Goal: Information Seeking & Learning: Check status

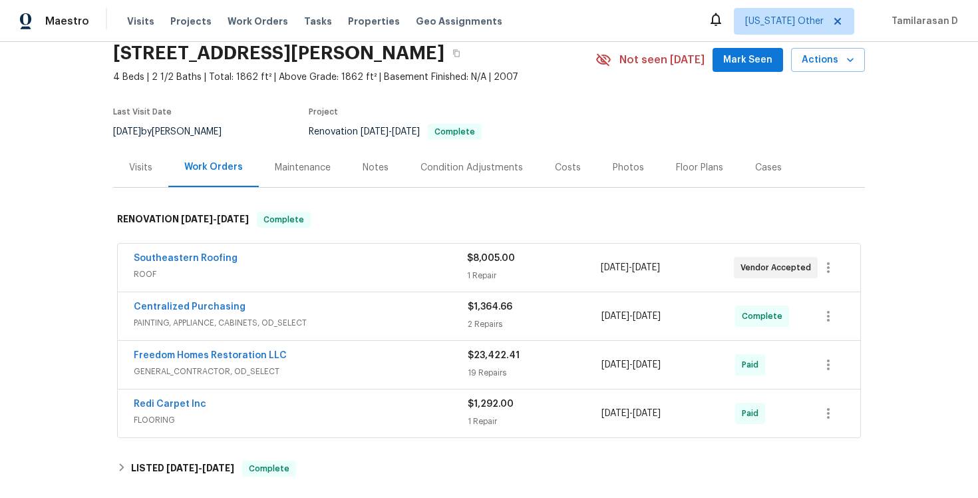
scroll to position [69, 0]
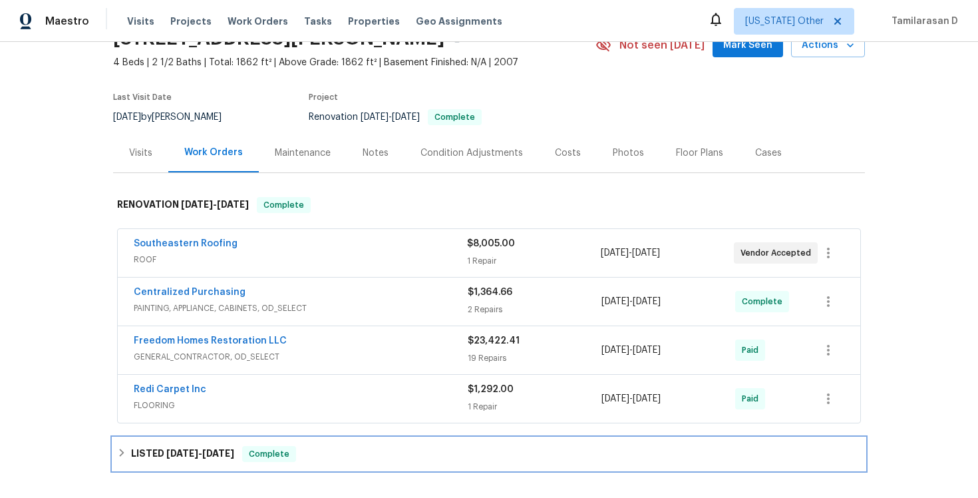
click at [143, 452] on h6 "LISTED 9/17/25 - 10/1/25" at bounding box center [182, 454] width 103 height 16
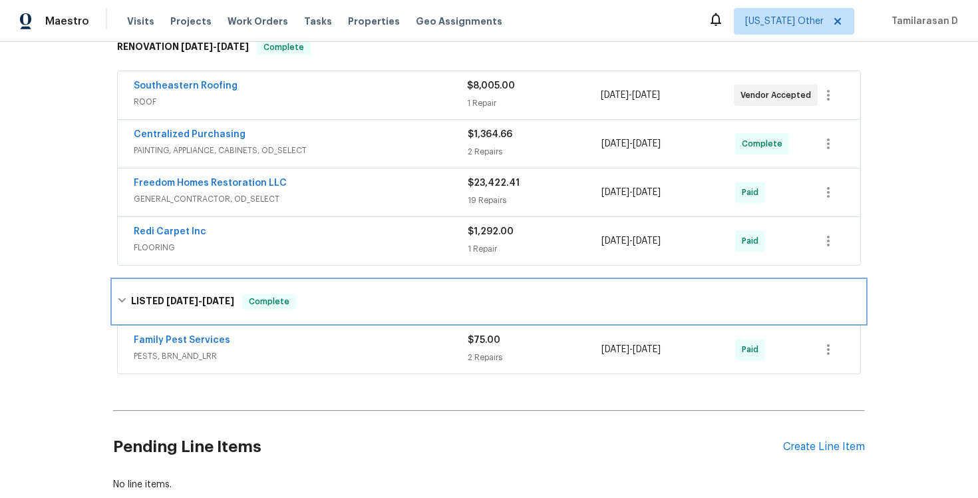
scroll to position [279, 0]
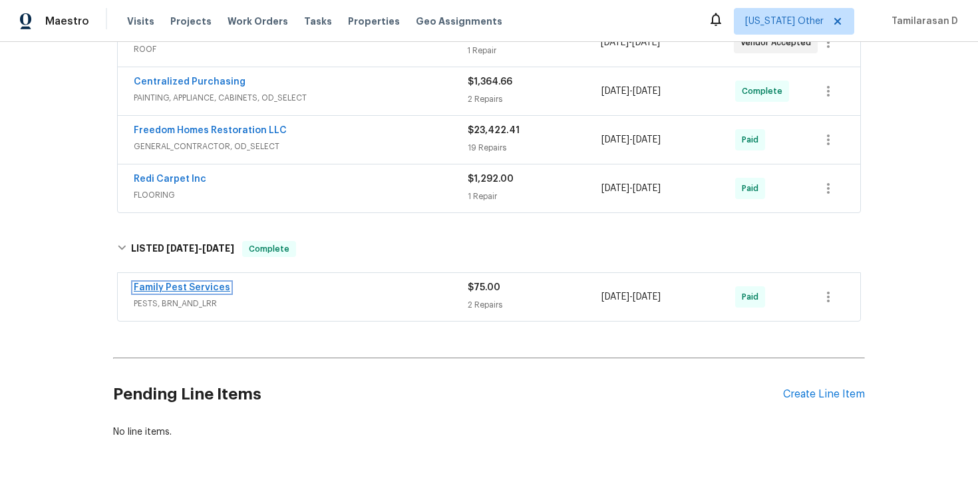
click at [186, 286] on link "Family Pest Services" at bounding box center [182, 287] width 96 height 9
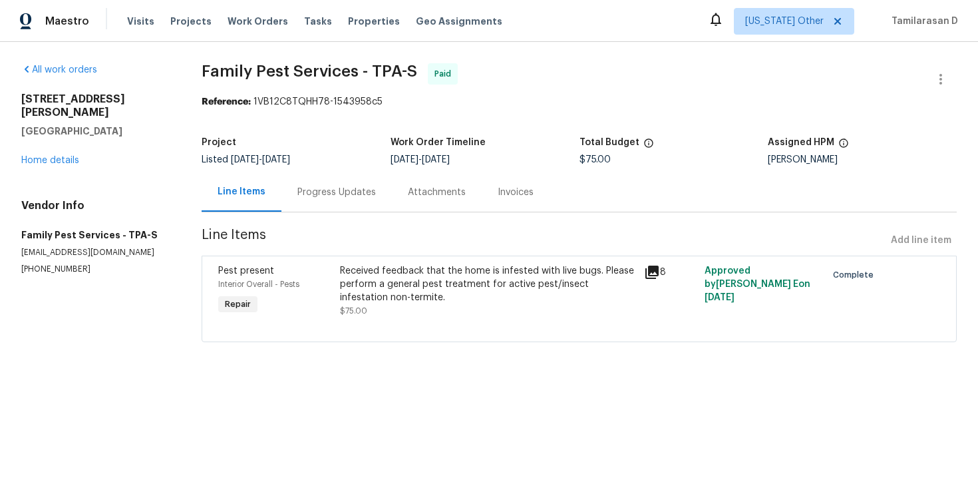
click at [372, 283] on div "Received feedback that the home is infested with live bugs. Please perform a ge…" at bounding box center [488, 284] width 296 height 40
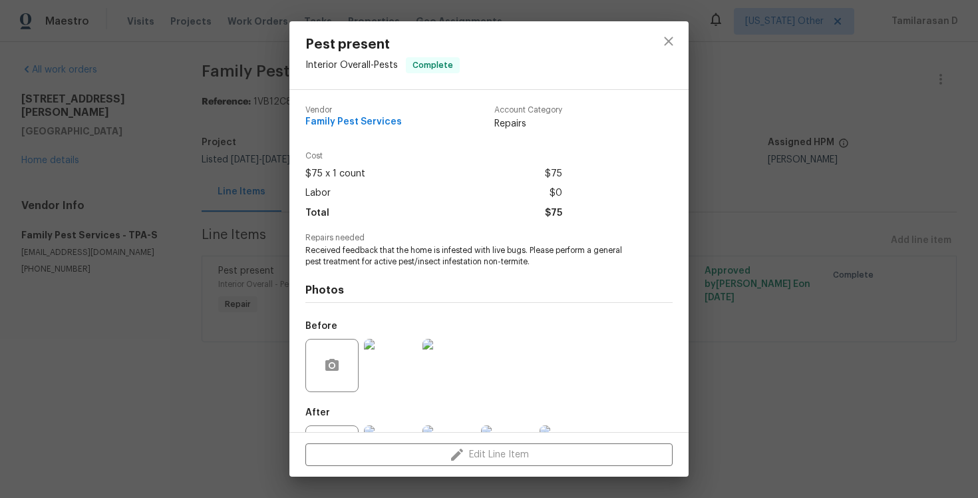
scroll to position [60, 0]
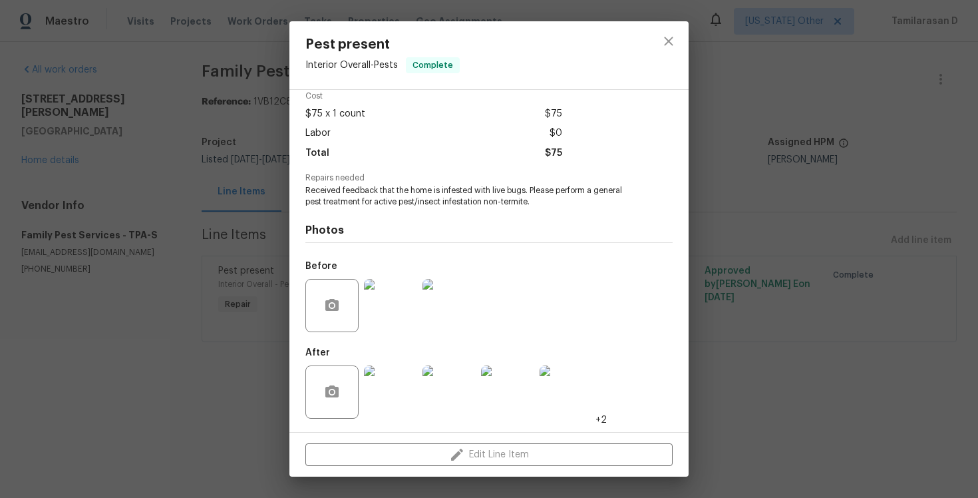
click at [283, 219] on div "Pest present Interior Overall - Pests Complete Vendor Family Pest Services Acco…" at bounding box center [489, 249] width 978 height 498
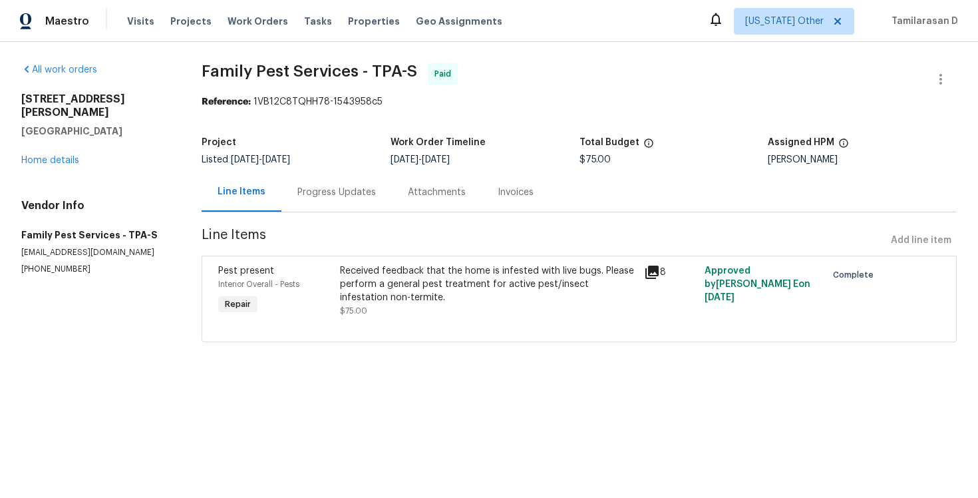
click at [323, 178] on div "Progress Updates" at bounding box center [336, 191] width 110 height 39
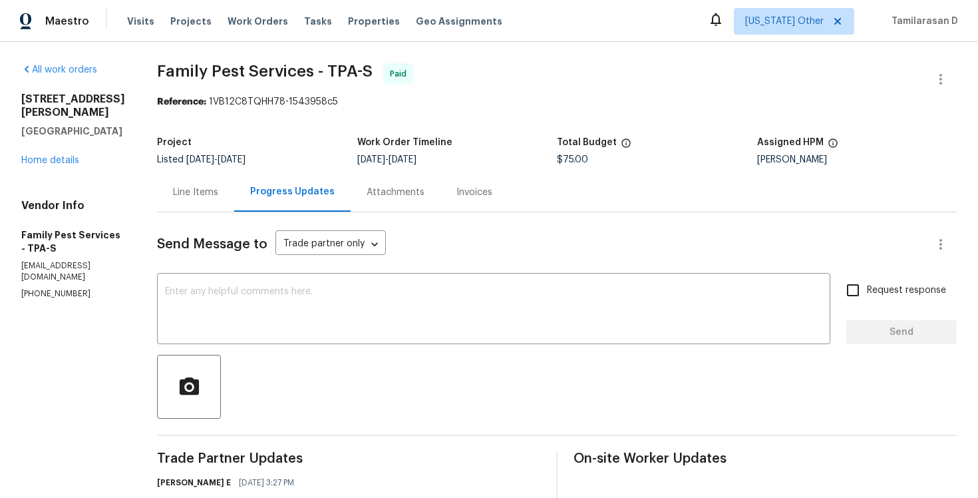
click at [204, 201] on div "Line Items" at bounding box center [195, 191] width 77 height 39
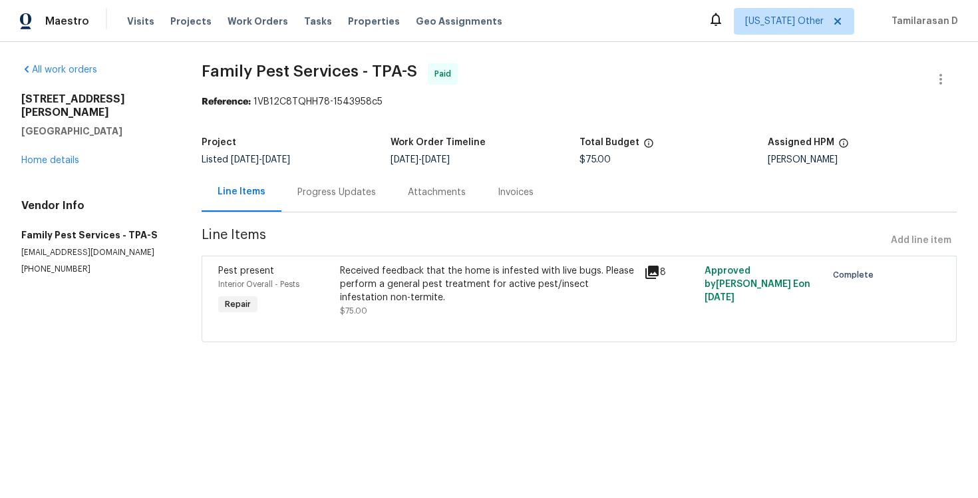
click at [429, 297] on div "Received feedback that the home is infested with live bugs. Please perform a ge…" at bounding box center [488, 284] width 296 height 40
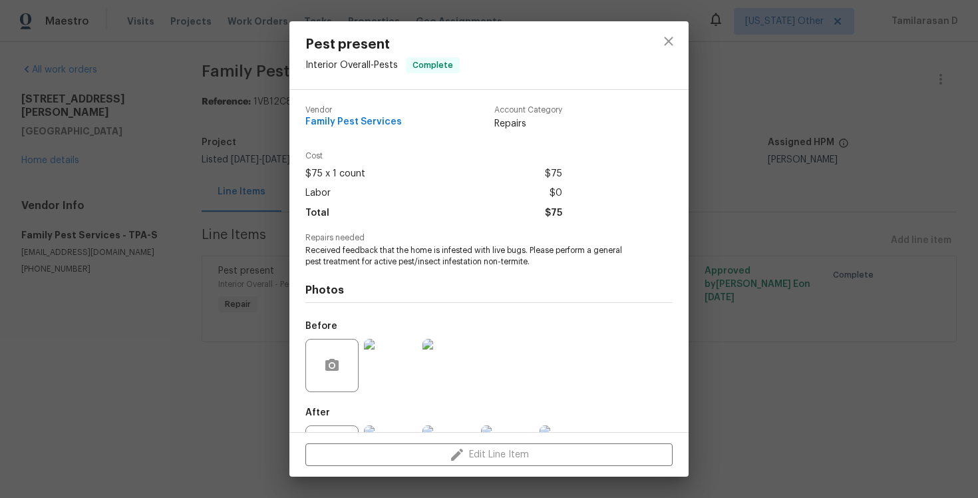
scroll to position [60, 0]
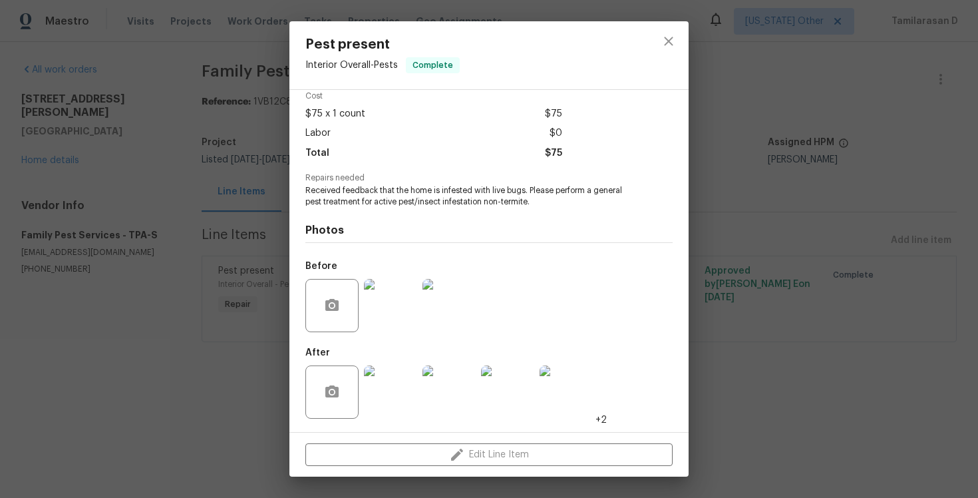
click at [389, 393] on img at bounding box center [390, 391] width 53 height 53
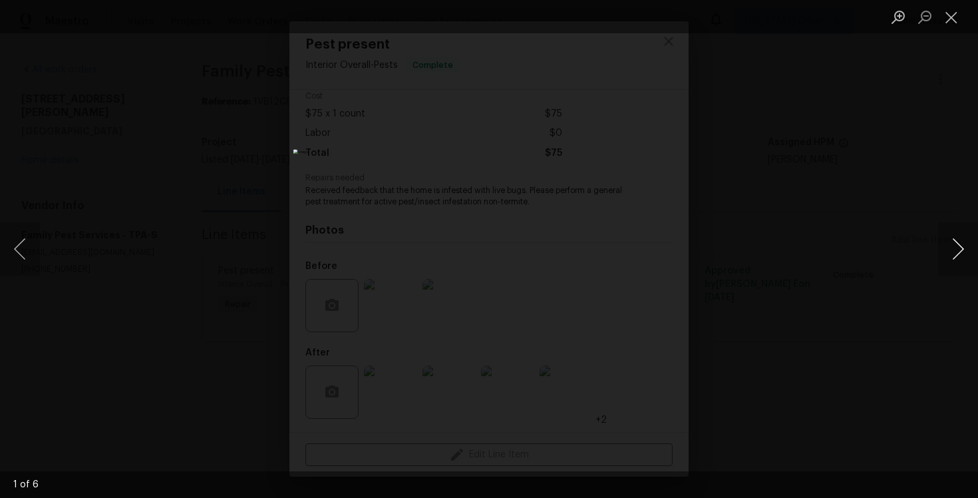
click at [963, 244] on button "Next image" at bounding box center [958, 248] width 40 height 53
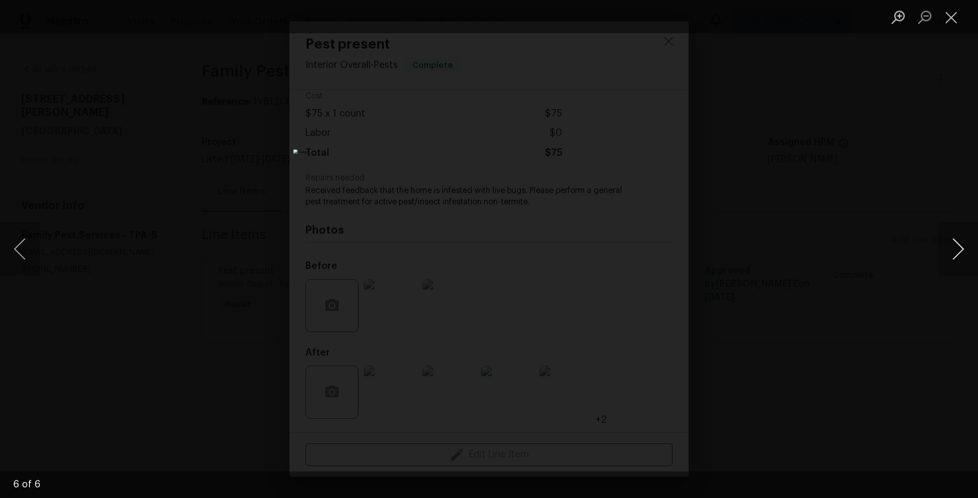
click at [963, 244] on button "Next image" at bounding box center [958, 248] width 40 height 53
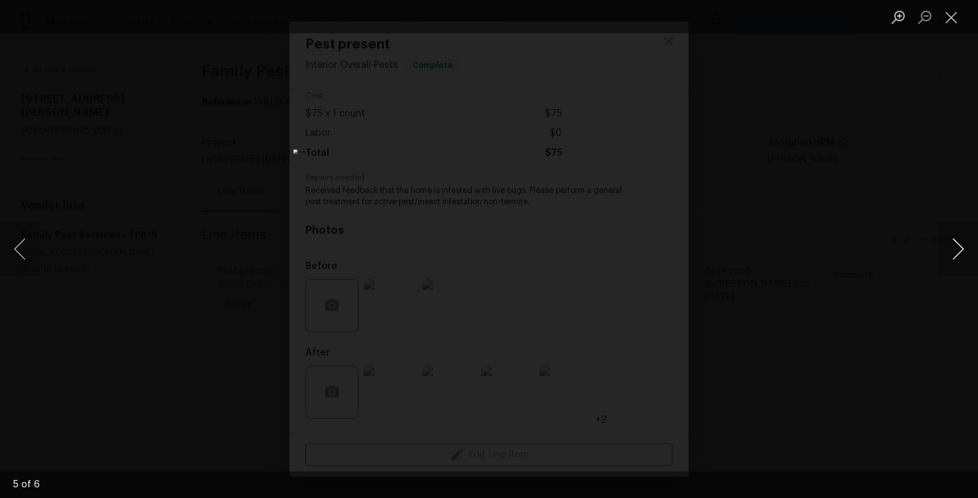
click at [963, 244] on button "Next image" at bounding box center [958, 248] width 40 height 53
click at [950, 17] on button "Close lightbox" at bounding box center [951, 16] width 27 height 23
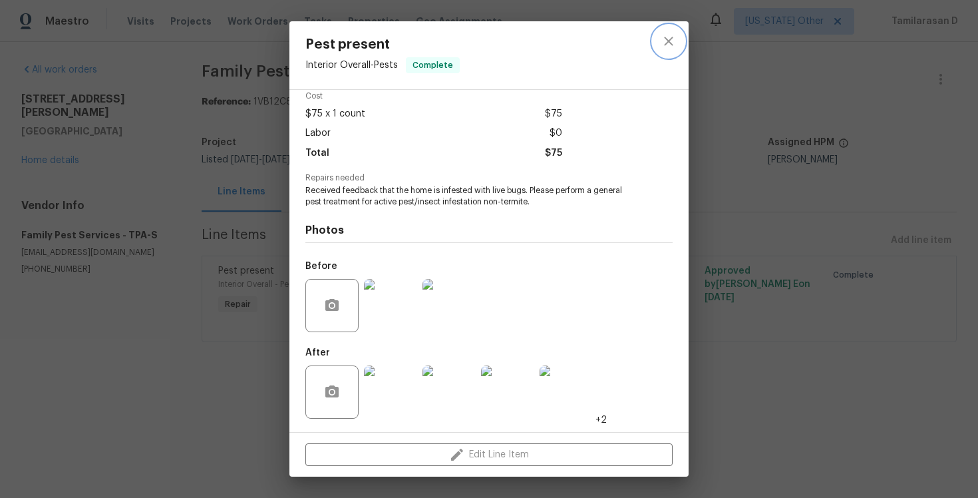
click at [673, 36] on icon "close" at bounding box center [669, 41] width 16 height 16
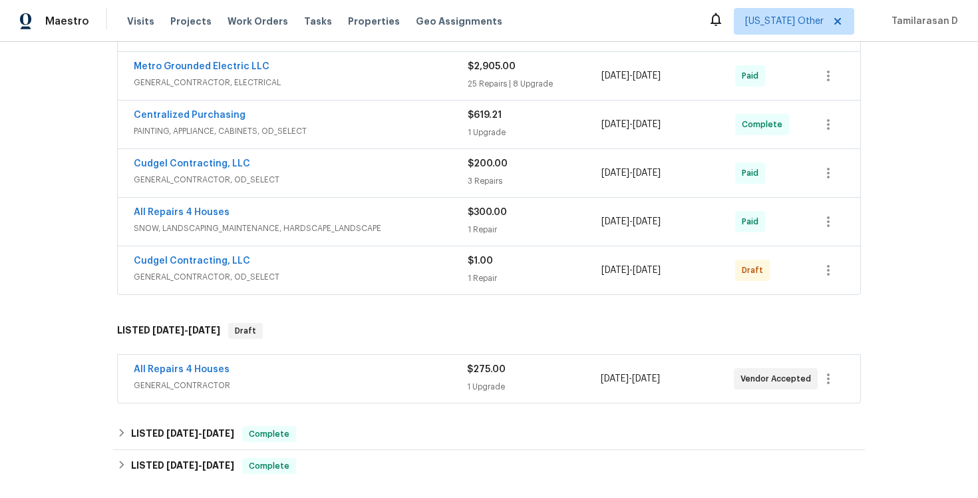
scroll to position [759, 0]
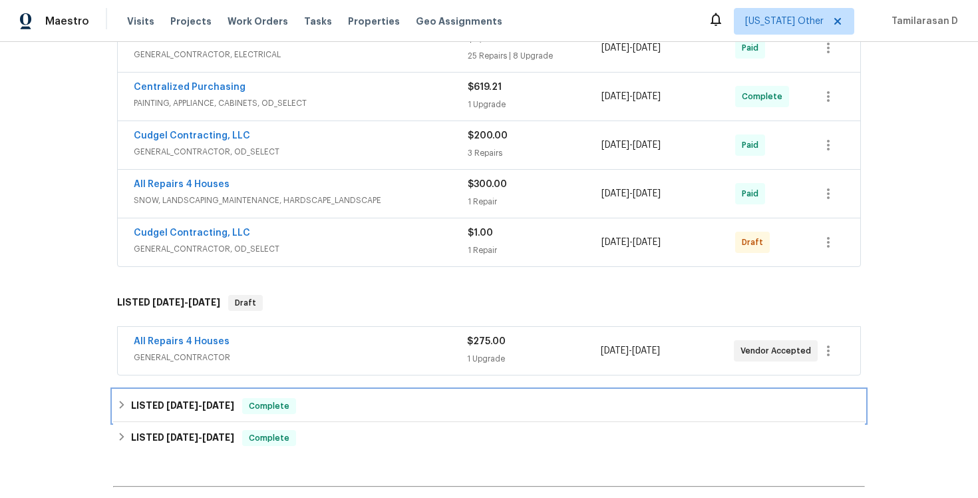
click at [126, 415] on div "LISTED 9/14/25 - 10/2/25 Complete" at bounding box center [489, 406] width 752 height 32
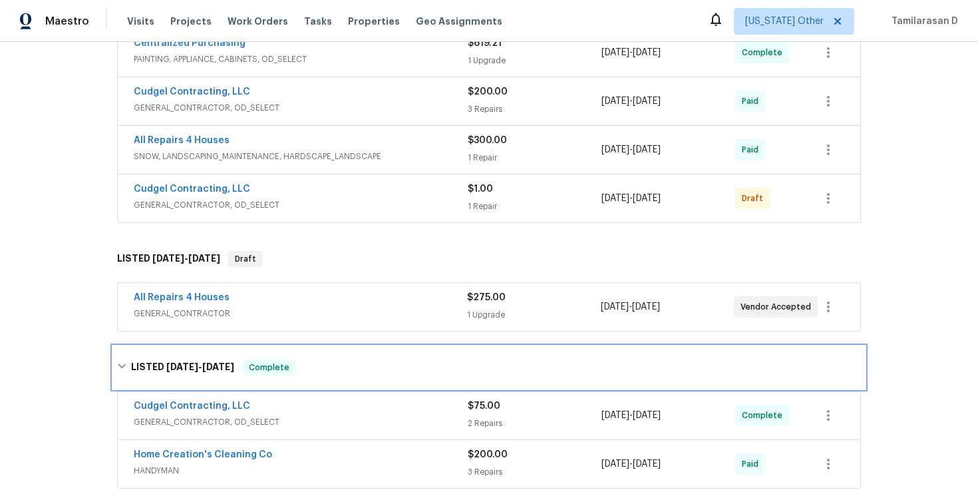
scroll to position [832, 0]
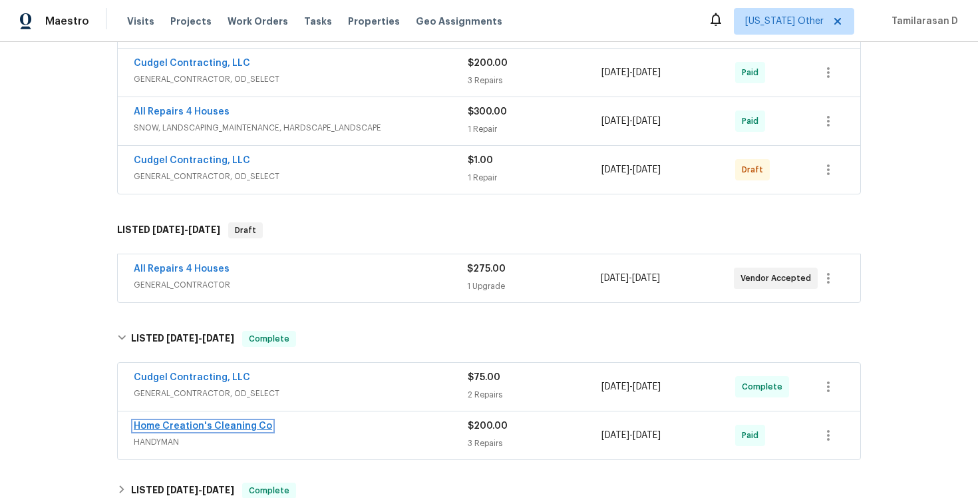
click at [190, 423] on link "Home Creation's Cleaning Co" at bounding box center [203, 425] width 138 height 9
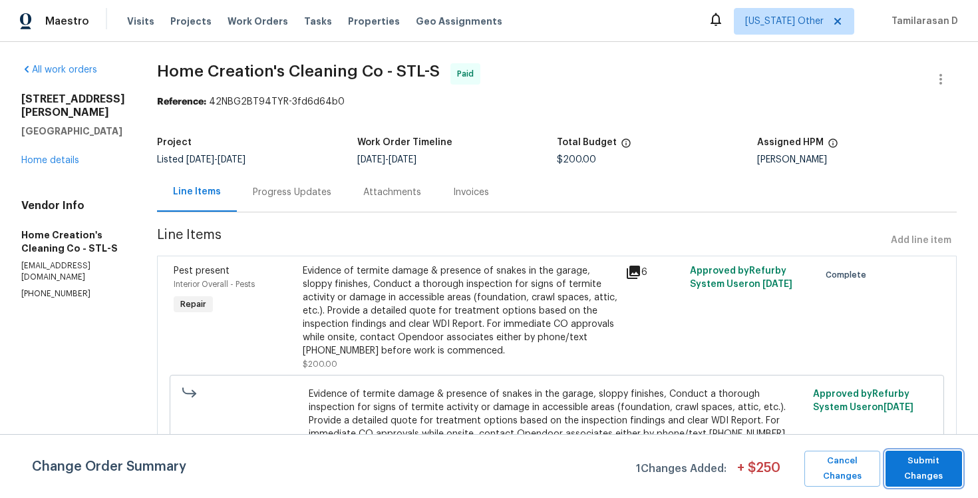
click at [937, 472] on span "Submit Changes" at bounding box center [923, 468] width 63 height 31
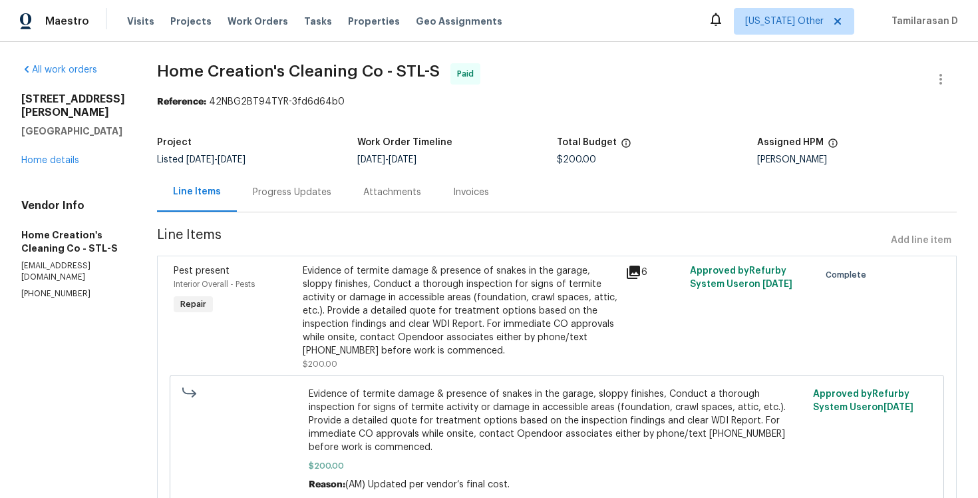
scroll to position [43, 0]
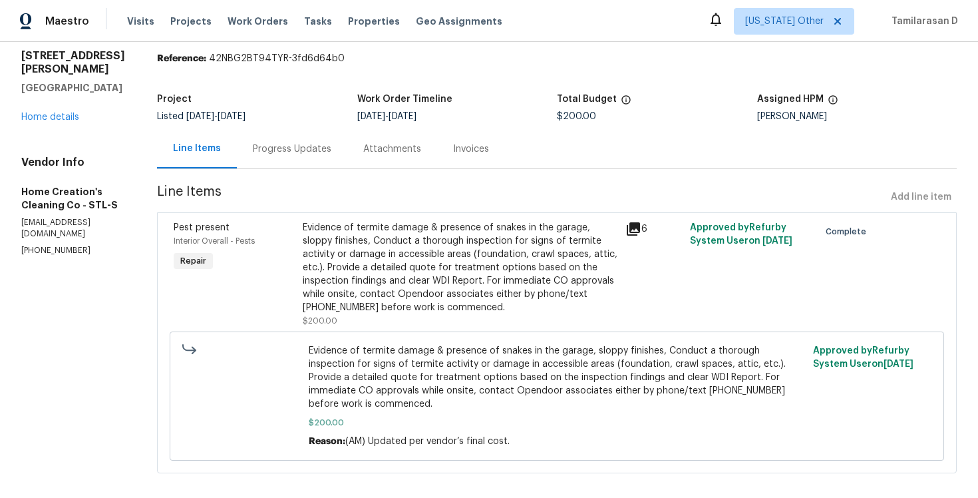
click at [260, 144] on div "Progress Updates" at bounding box center [292, 148] width 79 height 13
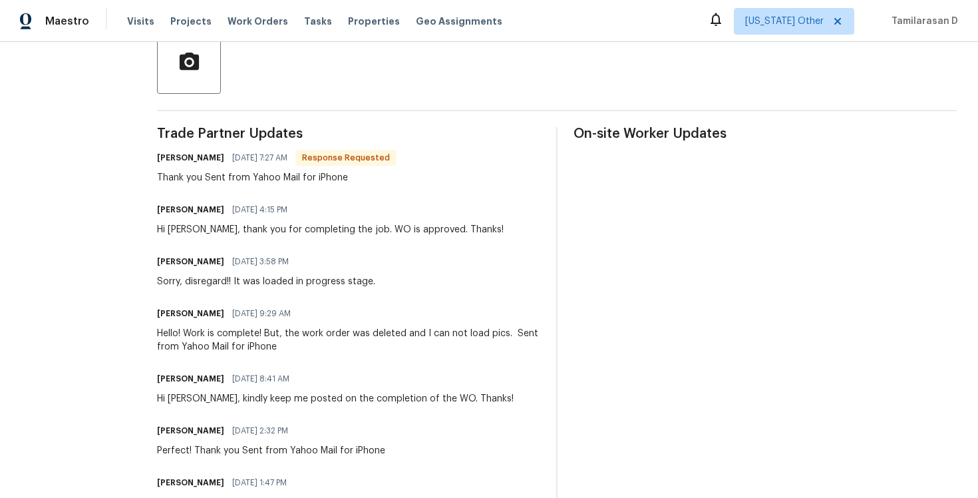
scroll to position [324, 0]
click at [260, 280] on div "Sorry, disregard!! It was loaded in progress stage." at bounding box center [266, 281] width 218 height 13
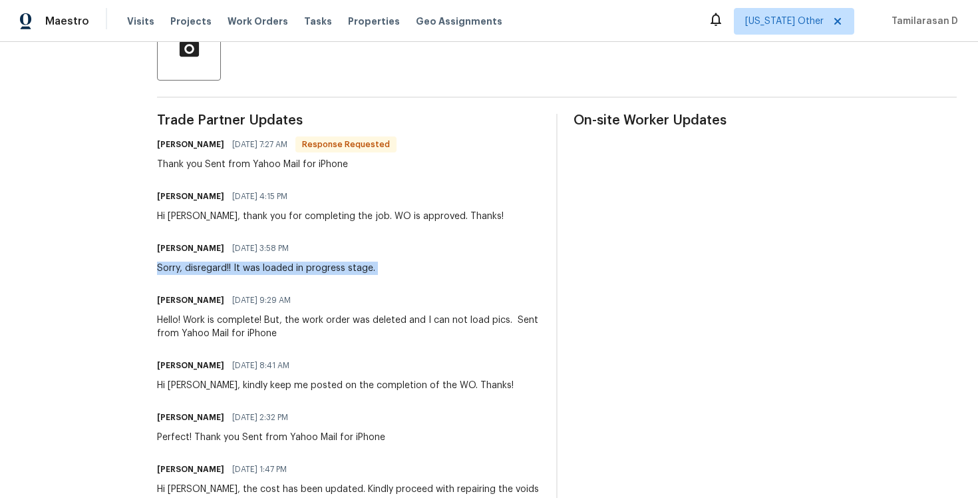
scroll to position [340, 0]
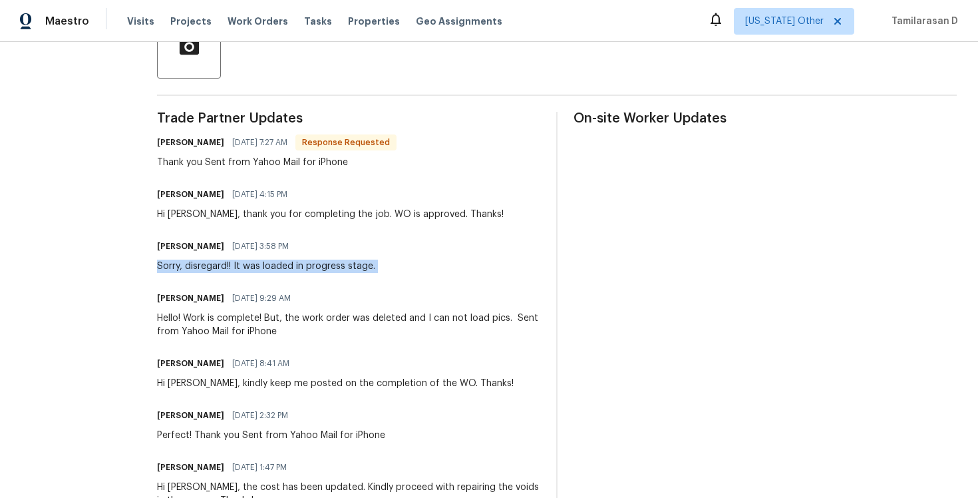
click at [224, 323] on div "Hello! Work is complete! But, the work order was deleted and I can not load pic…" at bounding box center [348, 324] width 383 height 27
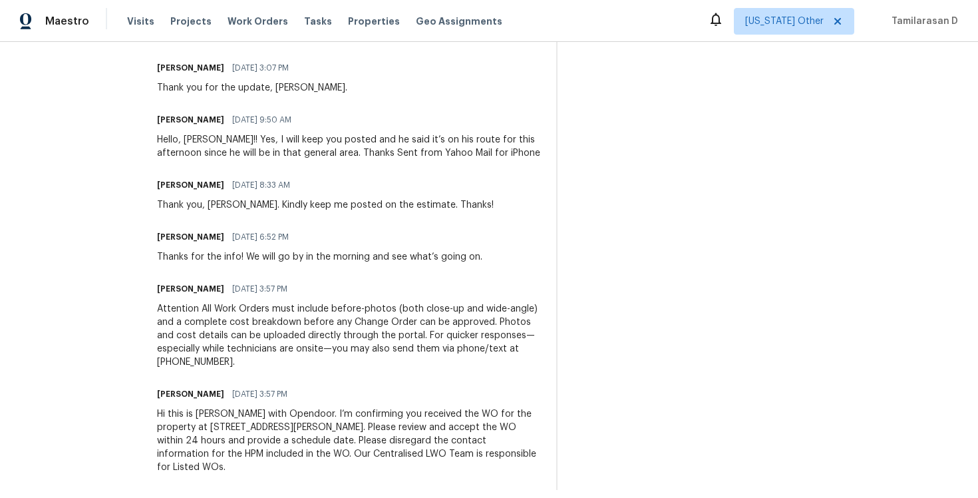
scroll to position [1121, 0]
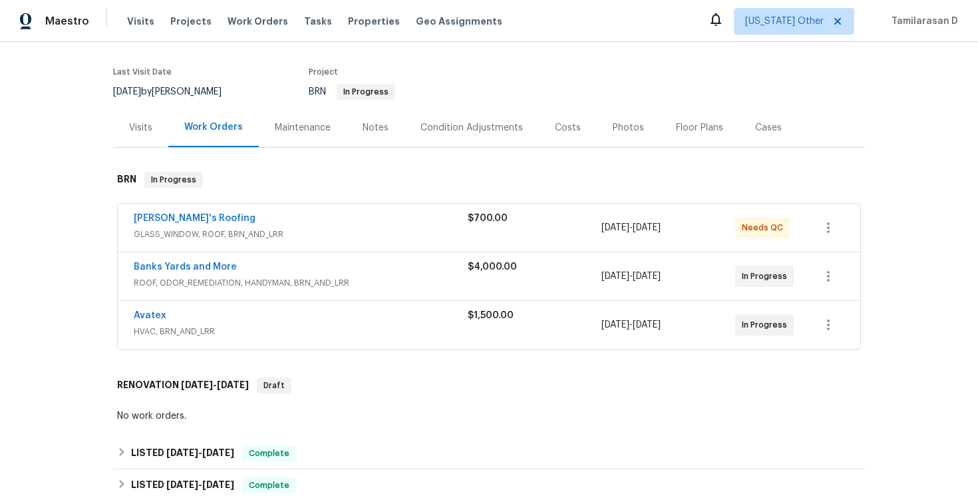
scroll to position [120, 0]
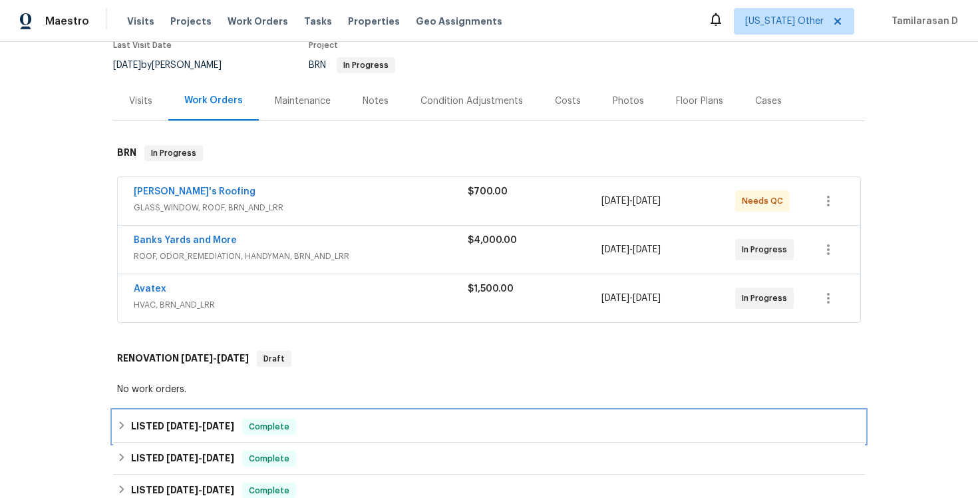
click at [131, 425] on h6 "LISTED [DATE] - [DATE]" at bounding box center [182, 427] width 103 height 16
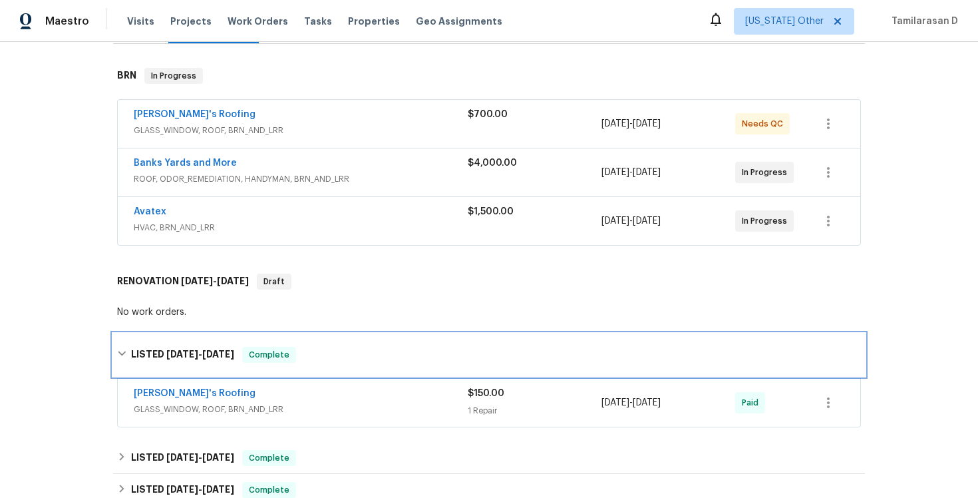
scroll to position [309, 0]
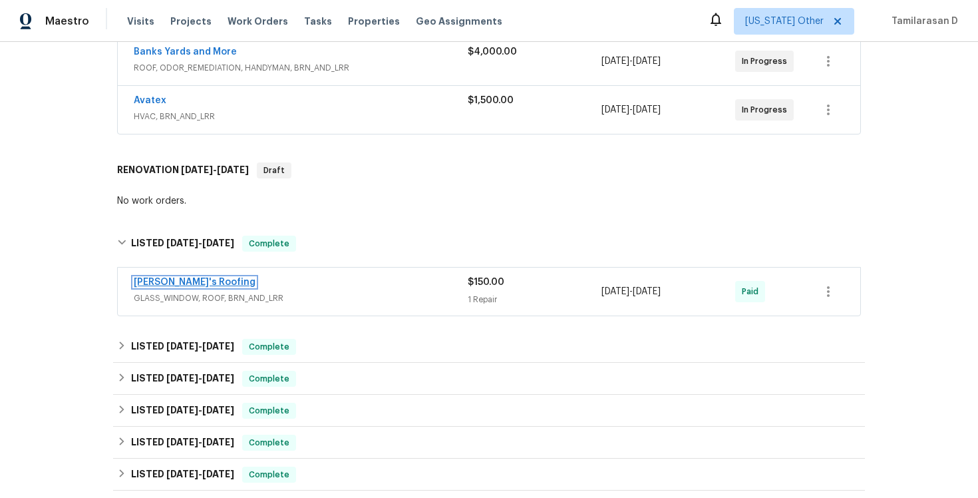
click at [174, 277] on link "[PERSON_NAME]'s Roofing" at bounding box center [195, 281] width 122 height 9
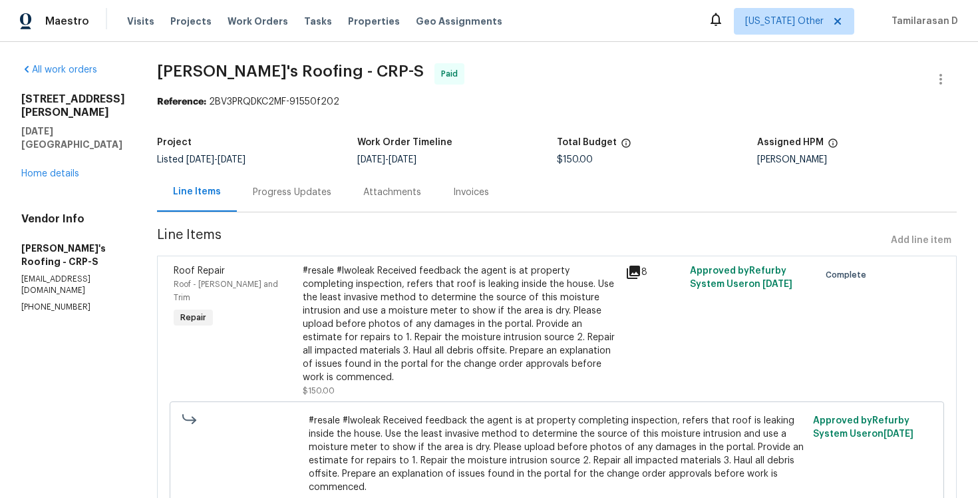
scroll to position [83, 0]
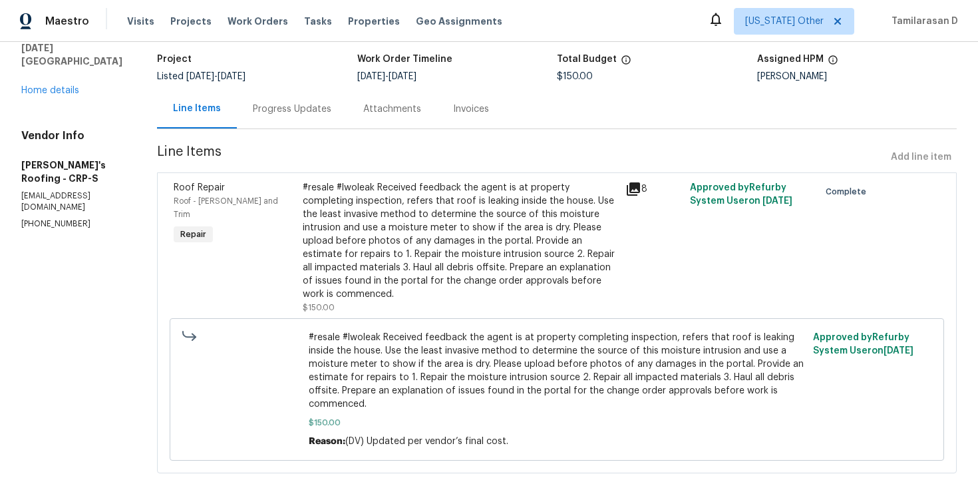
click at [285, 106] on div "Progress Updates" at bounding box center [292, 108] width 79 height 13
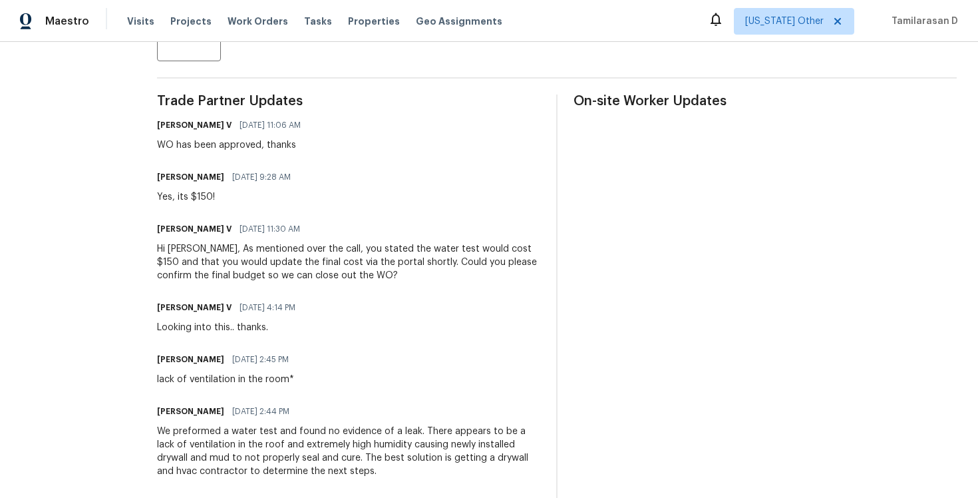
scroll to position [342, 0]
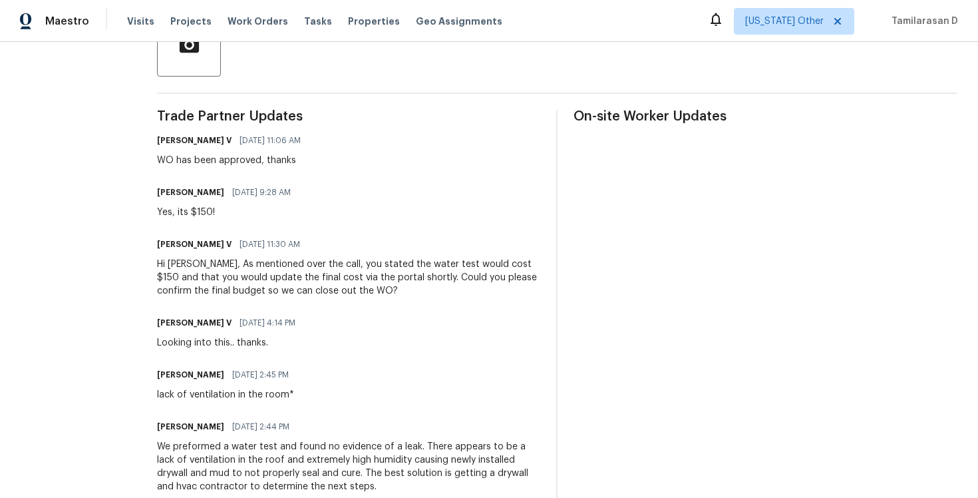
click at [232, 283] on div "Hi [PERSON_NAME], As mentioned over the call, you stated the water test would c…" at bounding box center [348, 278] width 383 height 40
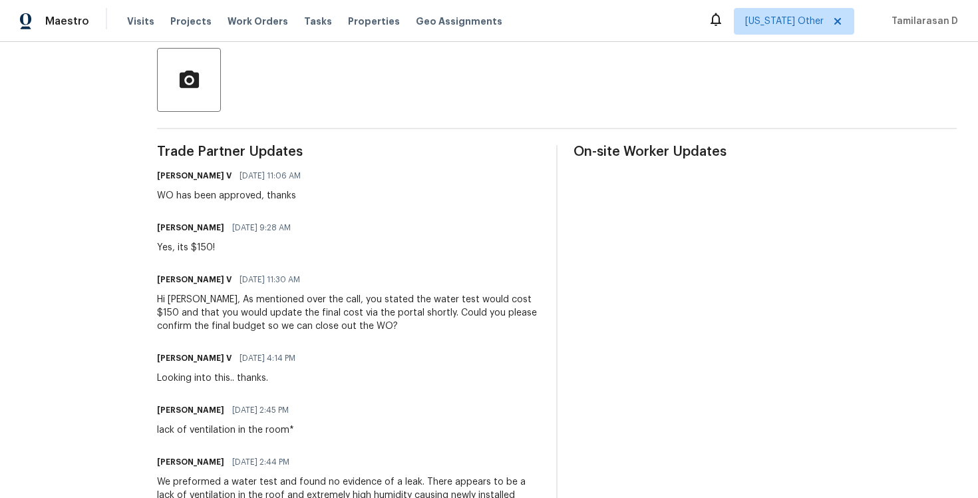
scroll to position [325, 0]
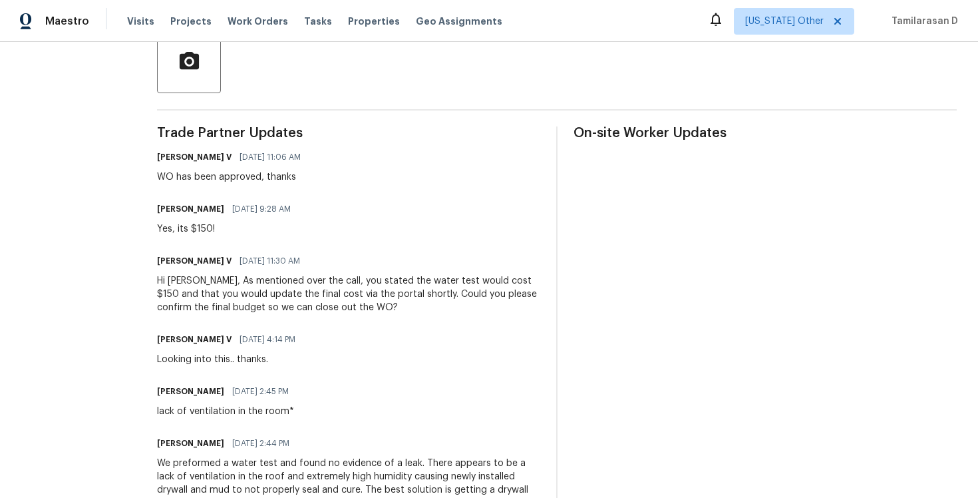
click at [229, 300] on div "Hi [PERSON_NAME], As mentioned over the call, you stated the water test would c…" at bounding box center [348, 294] width 383 height 40
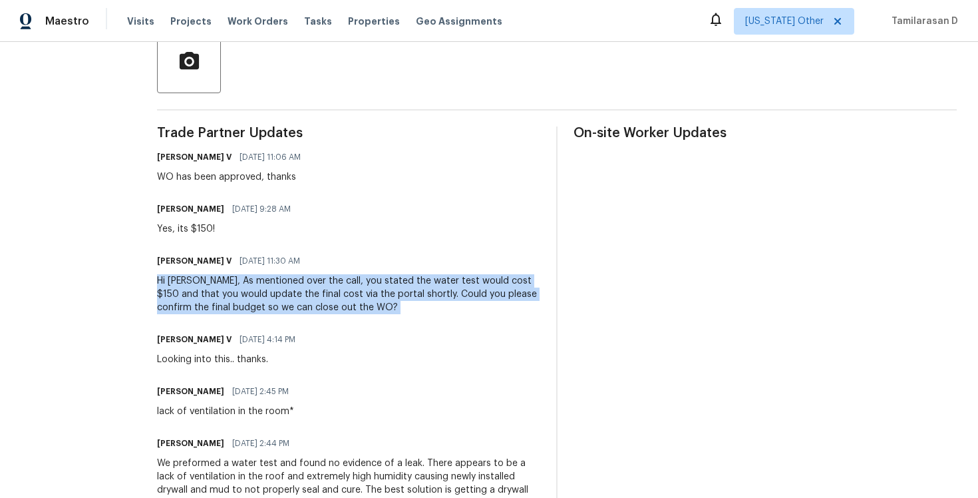
click at [229, 300] on div "Hi [PERSON_NAME], As mentioned over the call, you stated the water test would c…" at bounding box center [348, 294] width 383 height 40
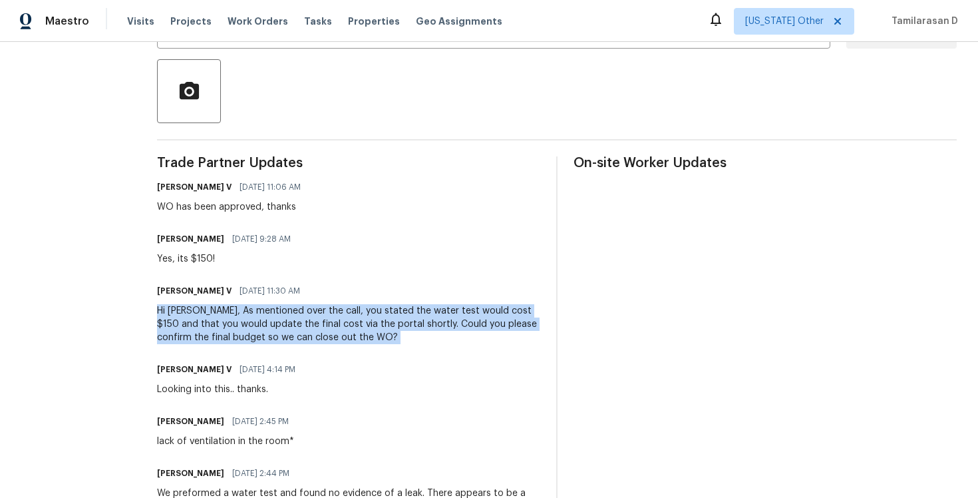
scroll to position [241, 0]
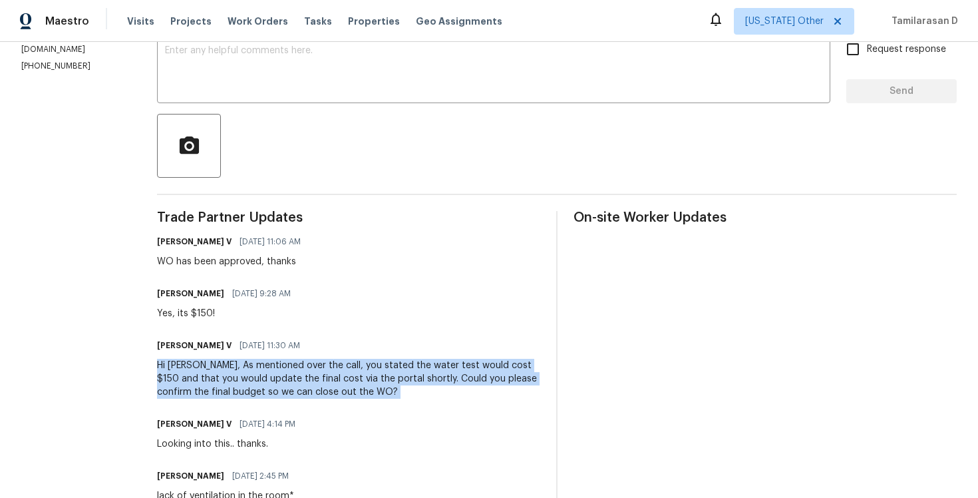
click at [186, 267] on div "WO has been approved, thanks" at bounding box center [233, 261] width 152 height 13
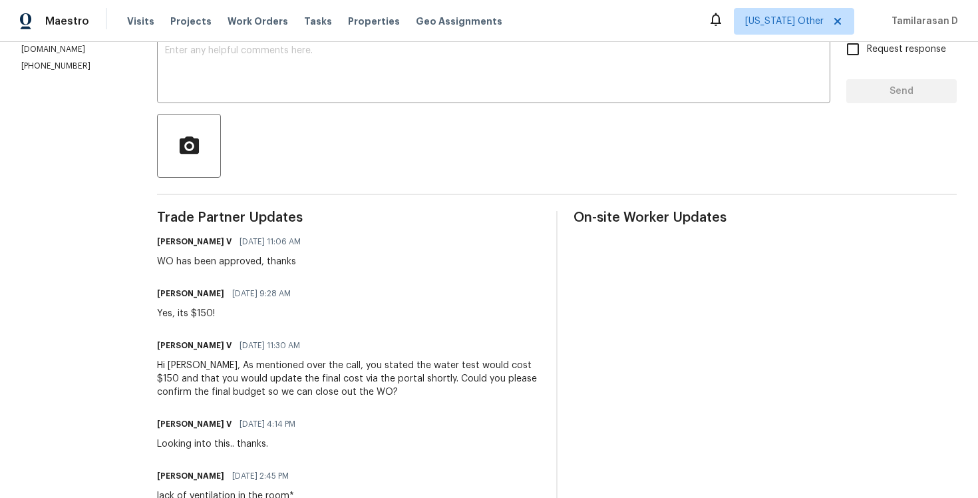
click at [186, 267] on div "WO has been approved, thanks" at bounding box center [233, 261] width 152 height 13
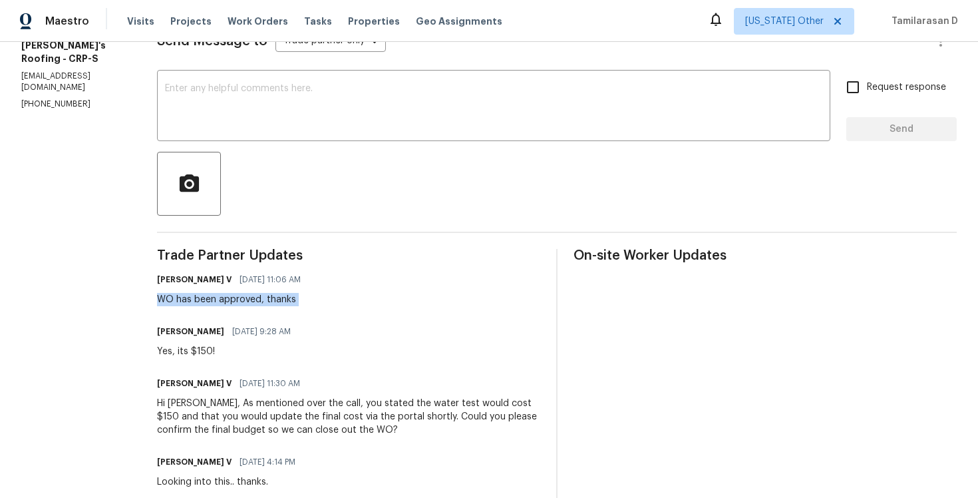
scroll to position [148, 0]
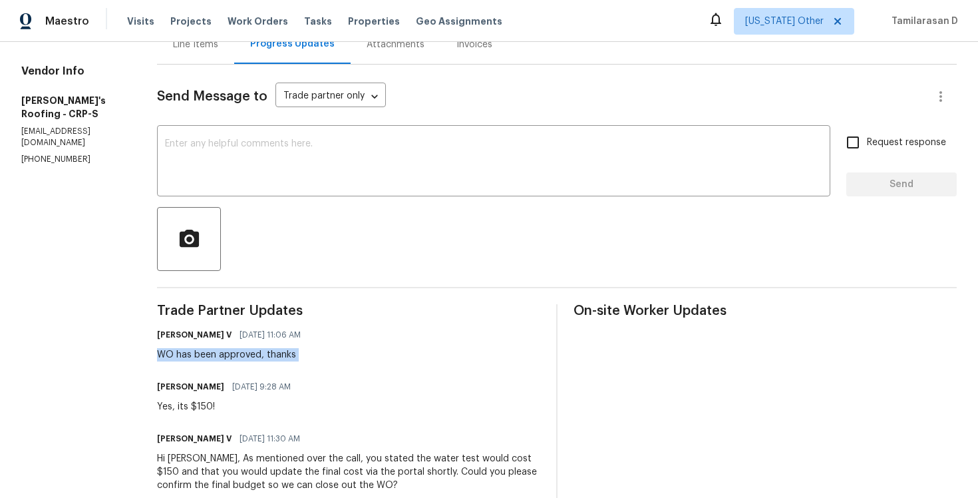
click at [178, 350] on div "WO has been approved, thanks" at bounding box center [233, 354] width 152 height 13
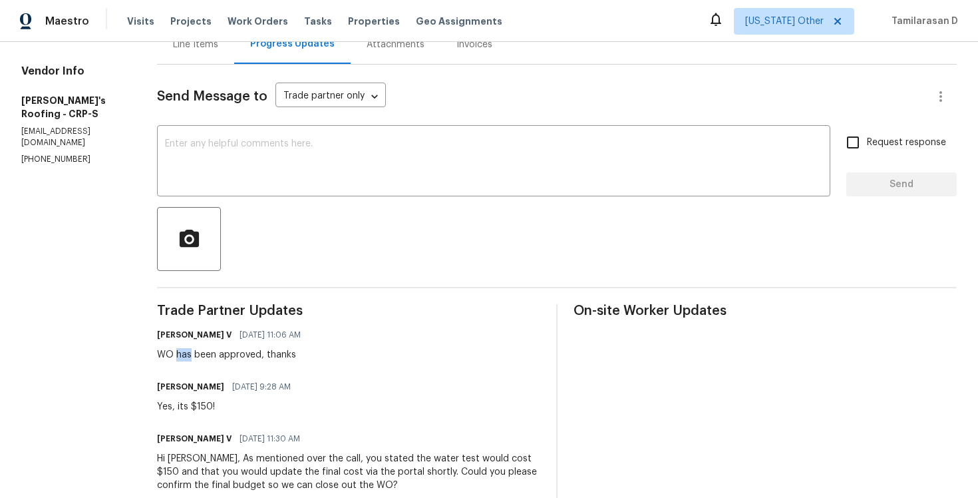
click at [178, 350] on div "WO has been approved, thanks" at bounding box center [233, 354] width 152 height 13
click at [176, 410] on div "Yes, its $150!" at bounding box center [228, 406] width 142 height 13
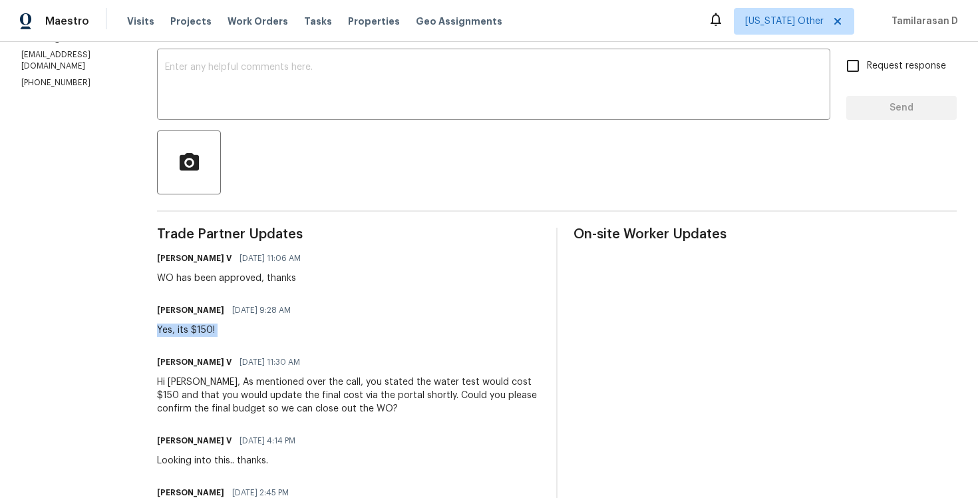
scroll to position [240, 0]
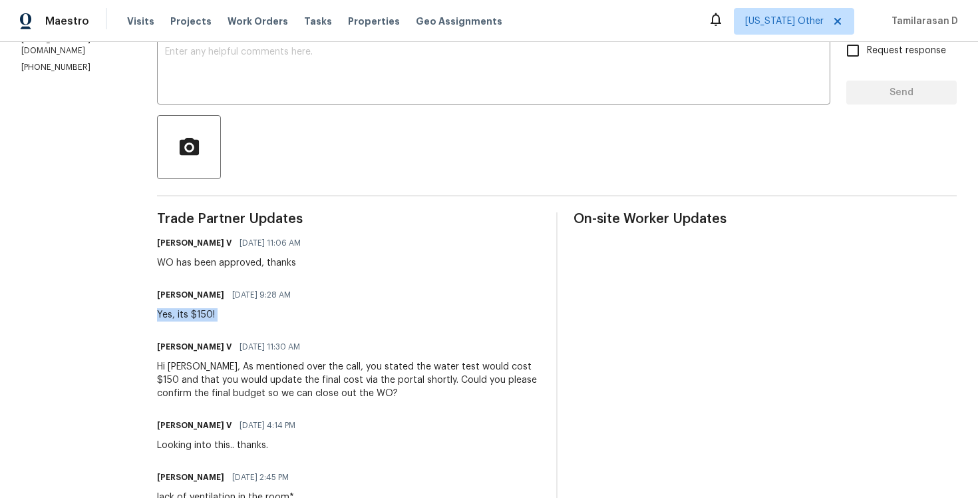
click at [178, 373] on div "Hi [PERSON_NAME], As mentioned over the call, you stated the water test would c…" at bounding box center [348, 380] width 383 height 40
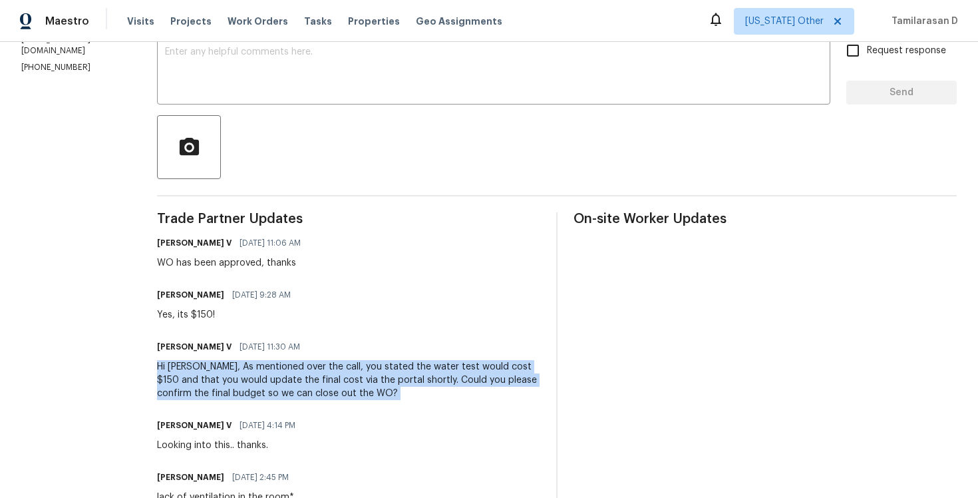
click at [178, 373] on div "Hi [PERSON_NAME], As mentioned over the call, you stated the water test would c…" at bounding box center [348, 380] width 383 height 40
click at [237, 392] on div "Hi [PERSON_NAME], As mentioned over the call, you stated the water test would c…" at bounding box center [348, 380] width 383 height 40
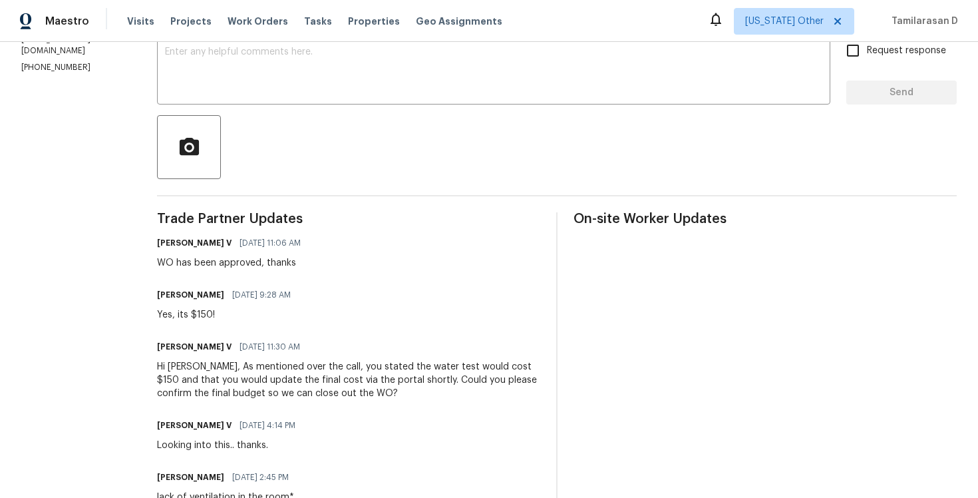
click at [237, 392] on div "Hi [PERSON_NAME], As mentioned over the call, you stated the water test would c…" at bounding box center [348, 380] width 383 height 40
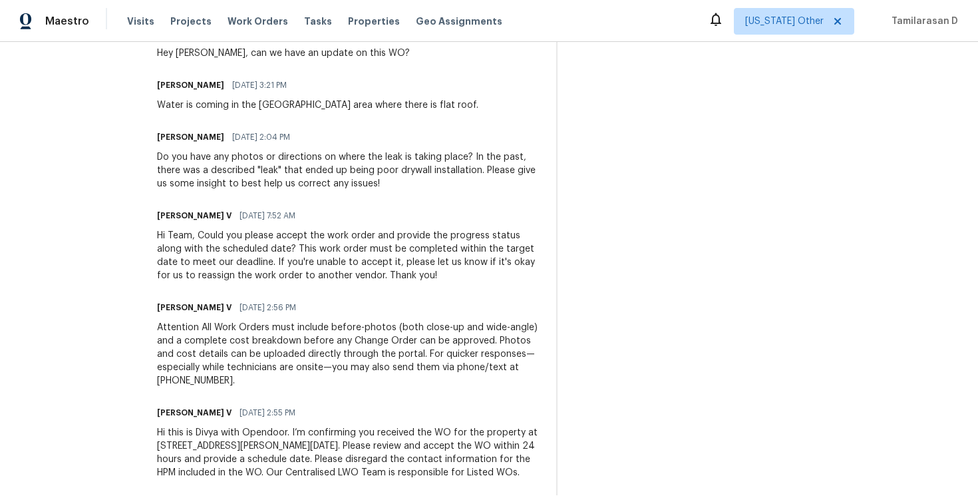
scroll to position [924, 0]
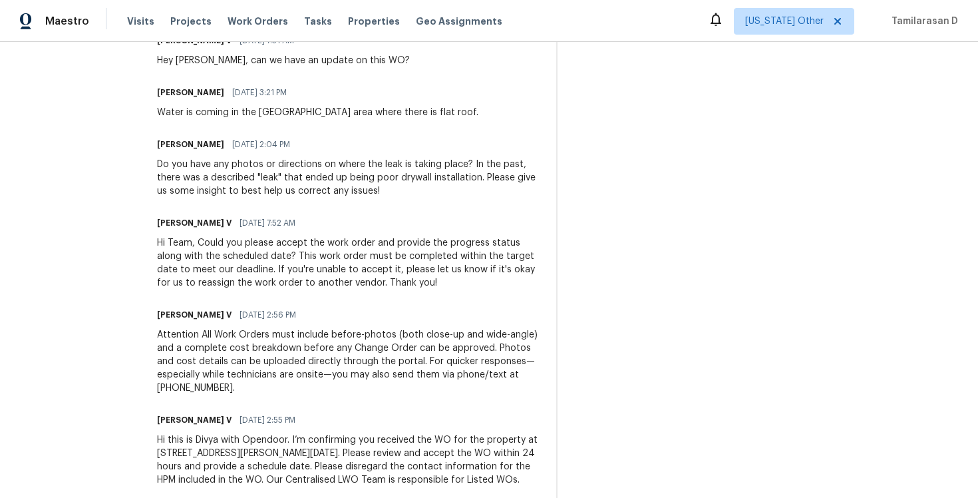
click at [275, 256] on div "Hi Team, Could you please accept the work order and provide the progress status…" at bounding box center [348, 262] width 383 height 53
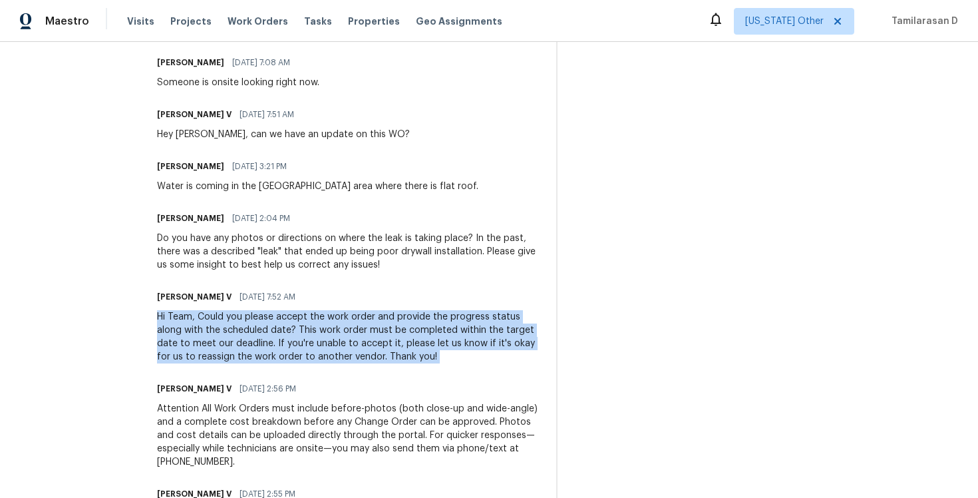
scroll to position [842, 0]
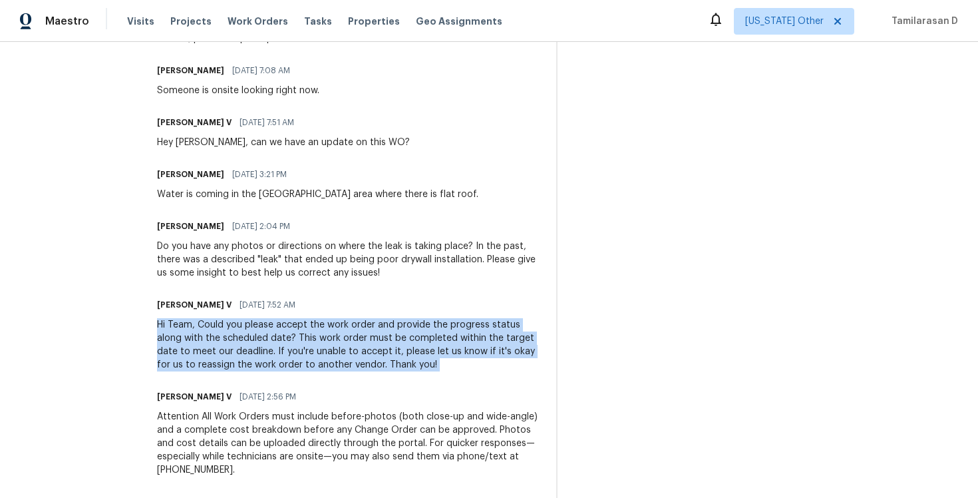
click at [258, 264] on div "Do you have any photos or directions on where the leak is taking place? In the …" at bounding box center [348, 260] width 383 height 40
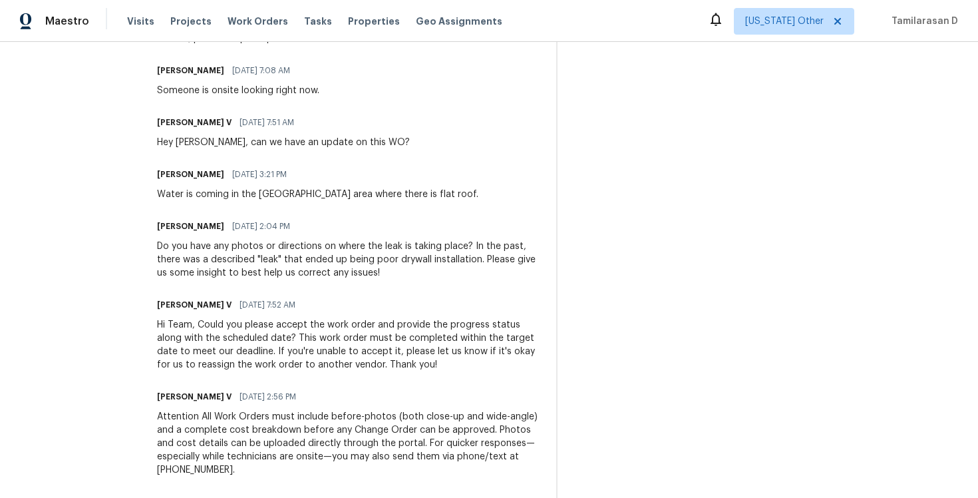
click at [258, 264] on div "Do you have any photos or directions on where the leak is taking place? In the …" at bounding box center [348, 260] width 383 height 40
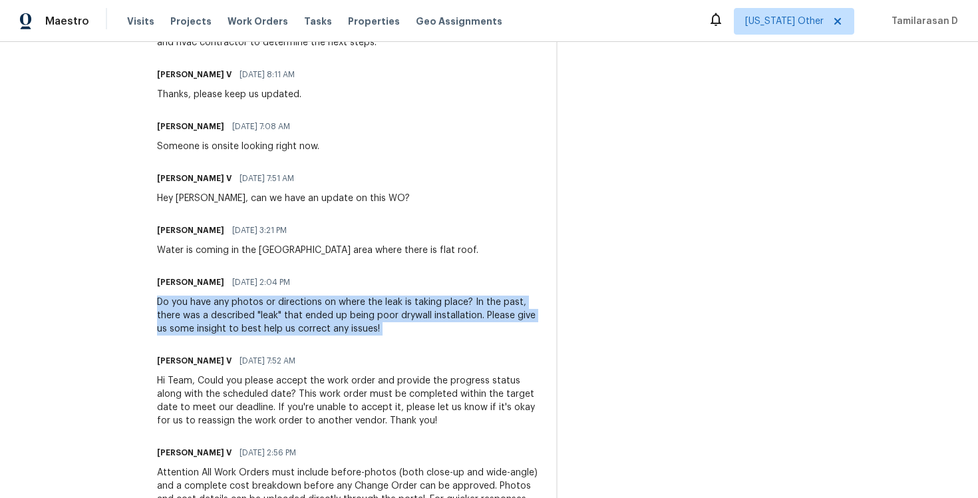
scroll to position [950, 0]
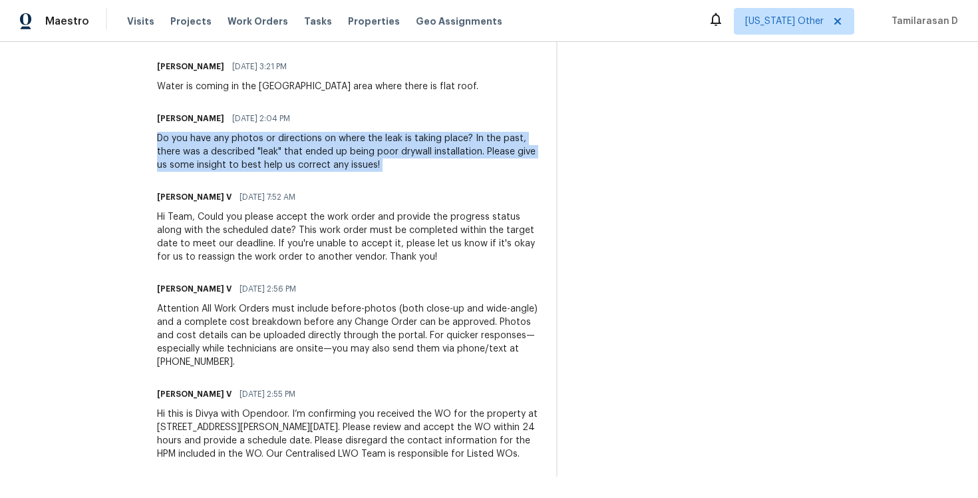
click at [244, 328] on div "Attention All Work Orders must include before-photos (both close-up and wide-an…" at bounding box center [348, 335] width 383 height 67
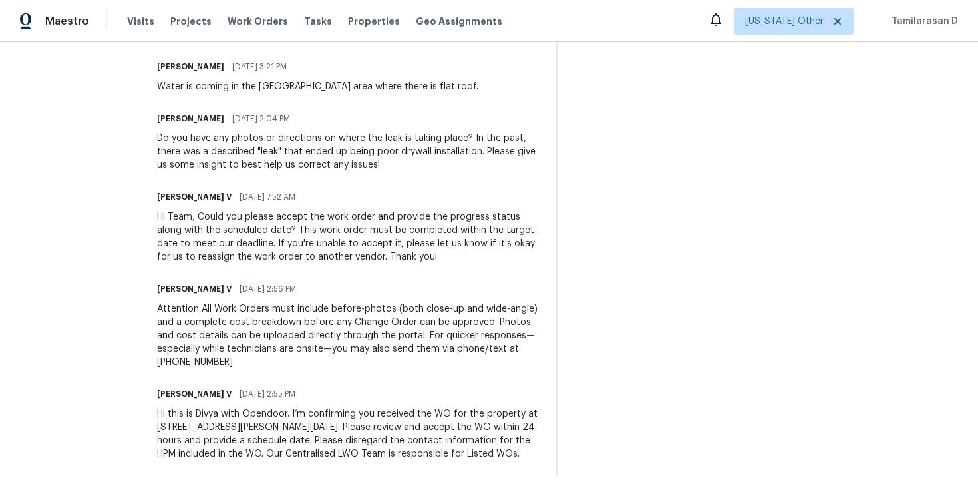
click at [244, 328] on div "Attention All Work Orders must include before-photos (both close-up and wide-an…" at bounding box center [348, 335] width 383 height 67
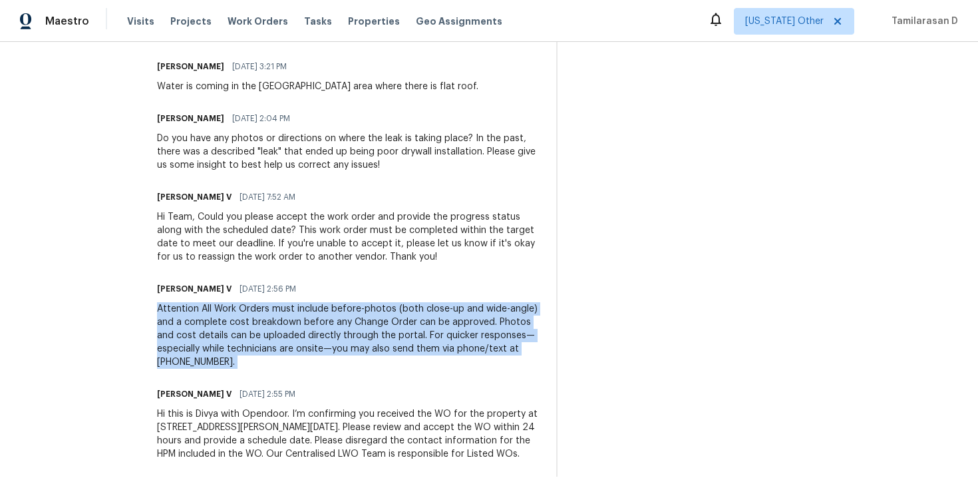
click at [250, 252] on div "Hi Team, Could you please accept the work order and provide the progress status…" at bounding box center [348, 236] width 383 height 53
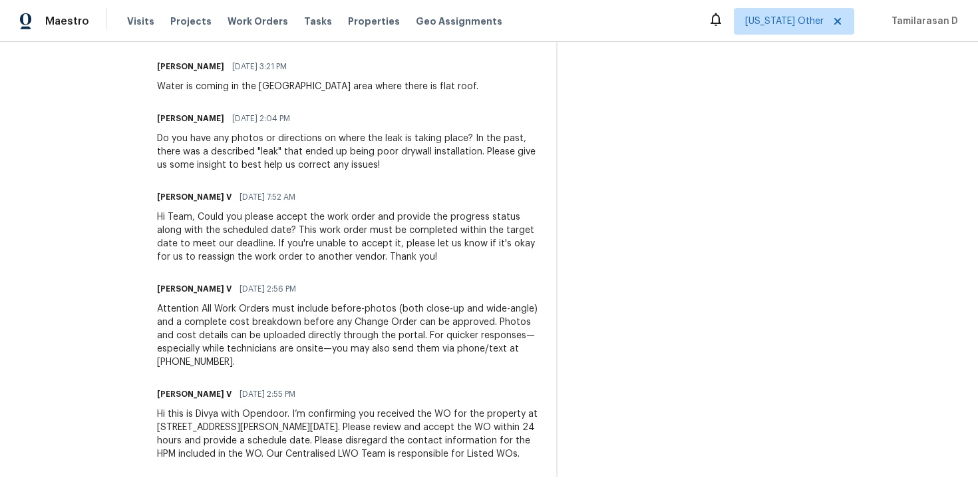
click at [250, 252] on div "Hi Team, Could you please accept the work order and provide the progress status…" at bounding box center [348, 236] width 383 height 53
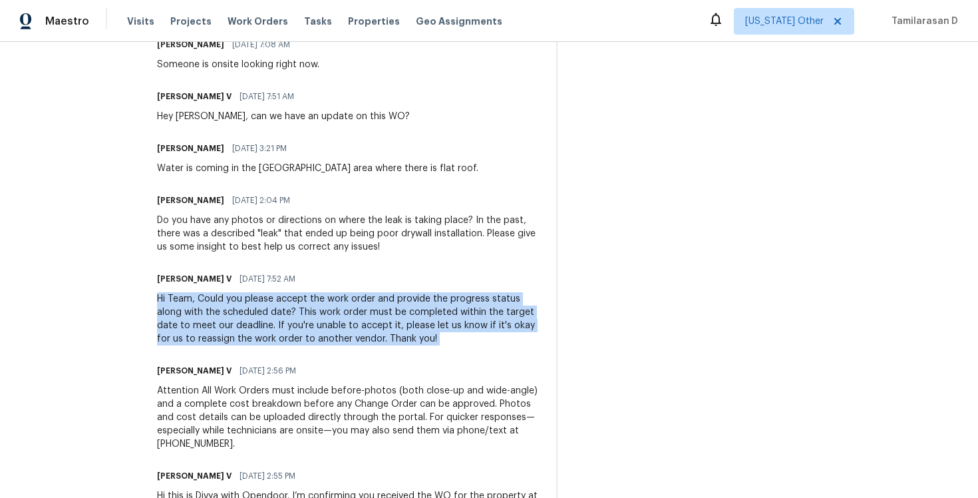
scroll to position [862, 0]
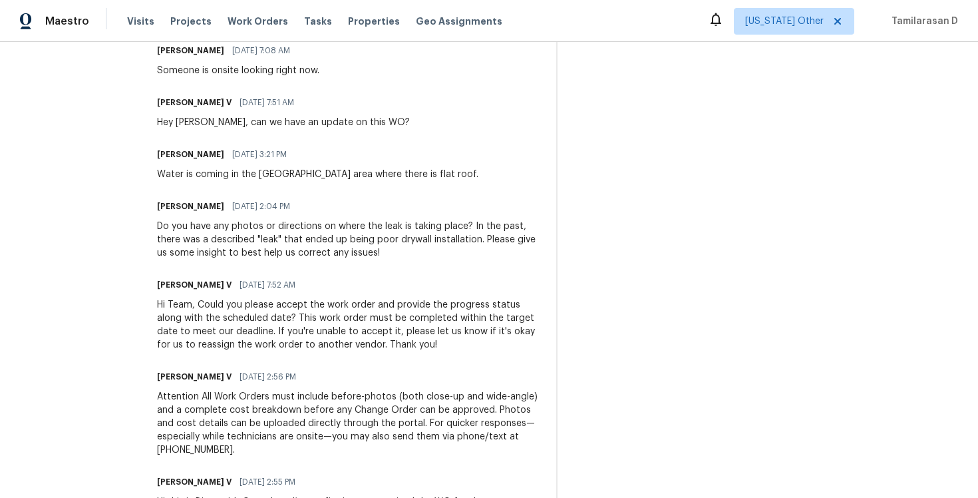
click at [235, 242] on div "Do you have any photos or directions on where the leak is taking place? In the …" at bounding box center [348, 240] width 383 height 40
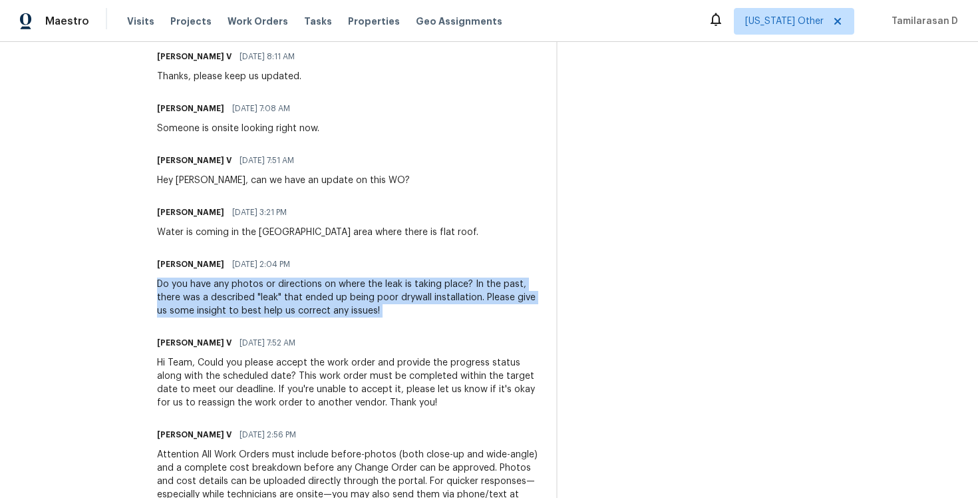
scroll to position [787, 0]
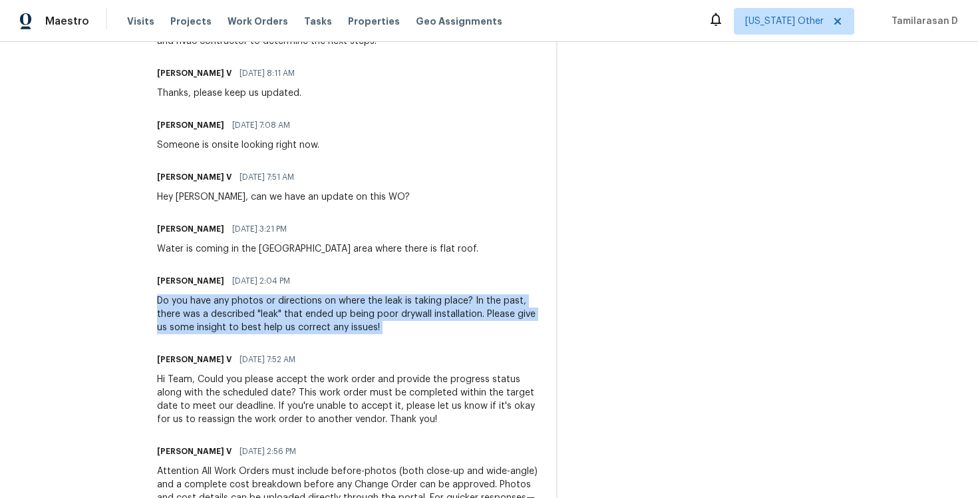
click at [224, 246] on div "Water is coming in the [GEOGRAPHIC_DATA] area where there is flat roof." at bounding box center [317, 248] width 321 height 13
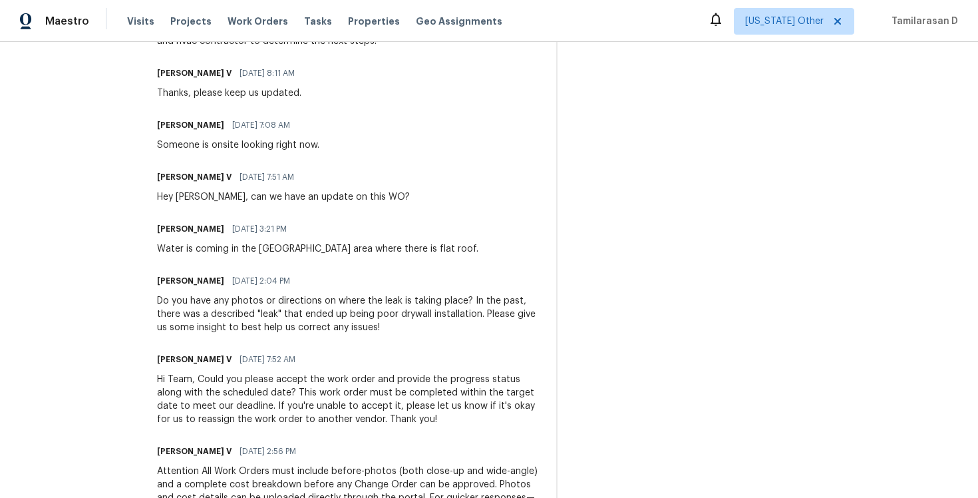
click at [224, 246] on div "Water is coming in the [GEOGRAPHIC_DATA] area where there is flat roof." at bounding box center [317, 248] width 321 height 13
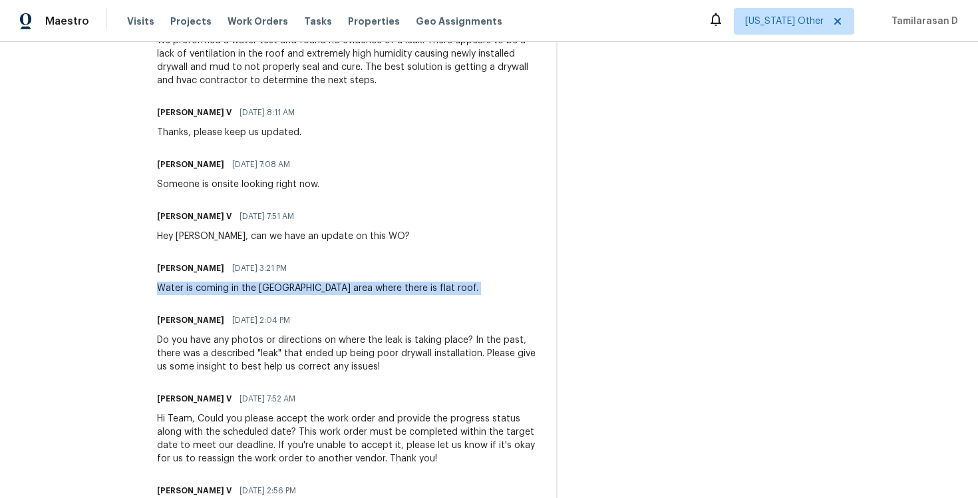
scroll to position [687, 0]
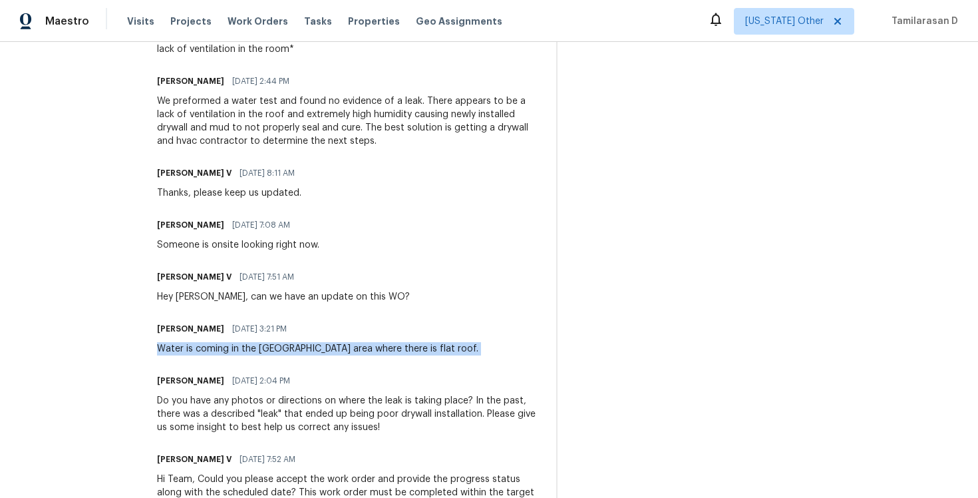
click at [224, 288] on div "[PERSON_NAME] V [DATE] 7:51 AM Hey [PERSON_NAME], can we have an update on this…" at bounding box center [283, 285] width 253 height 36
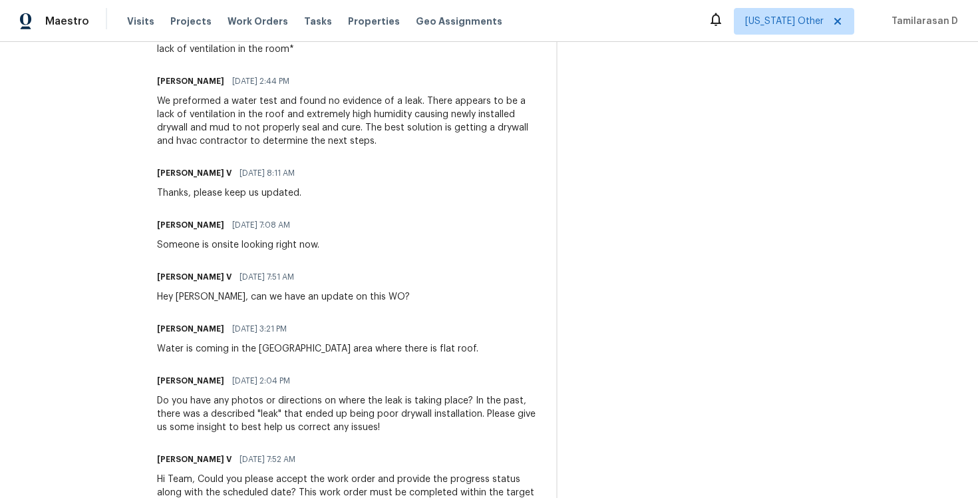
click at [223, 303] on div "Hey [PERSON_NAME], can we have an update on this WO?" at bounding box center [283, 296] width 253 height 13
click at [210, 249] on div "Someone is onsite looking right now." at bounding box center [238, 244] width 162 height 13
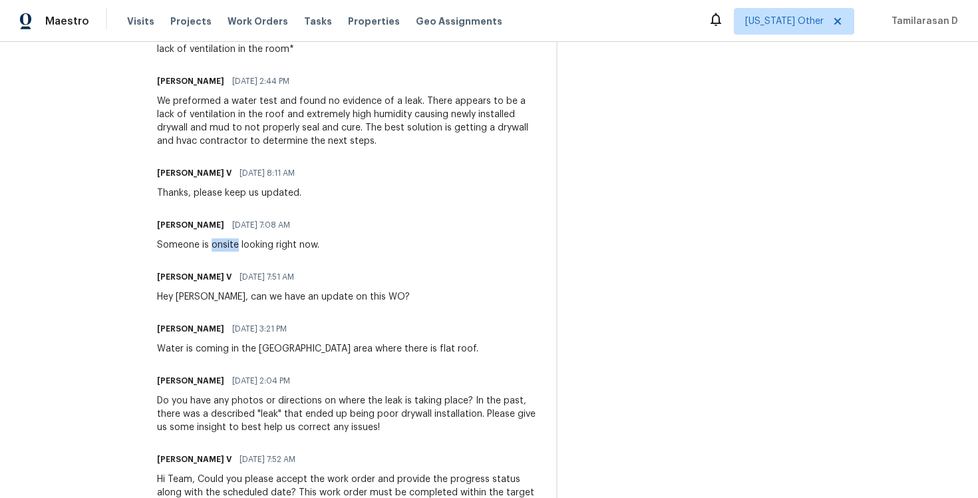
click at [210, 249] on div "Someone is onsite looking right now." at bounding box center [238, 244] width 162 height 13
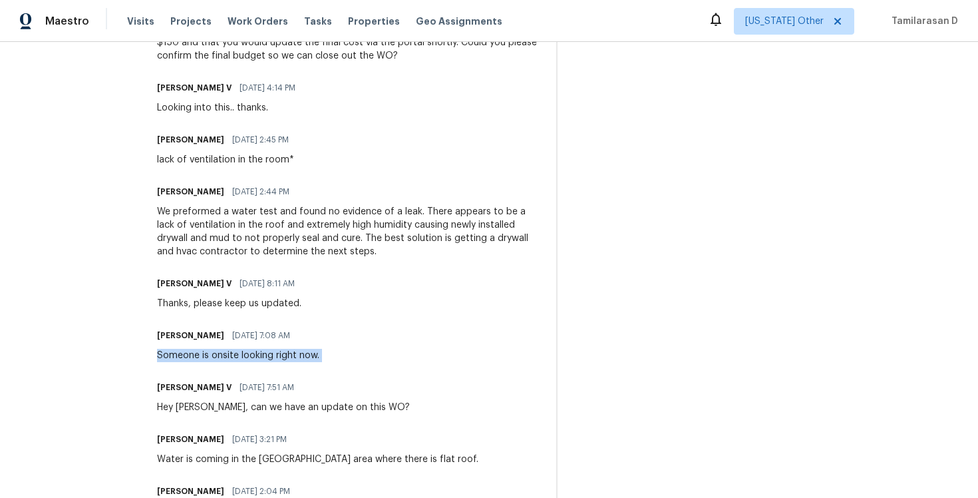
scroll to position [570, 0]
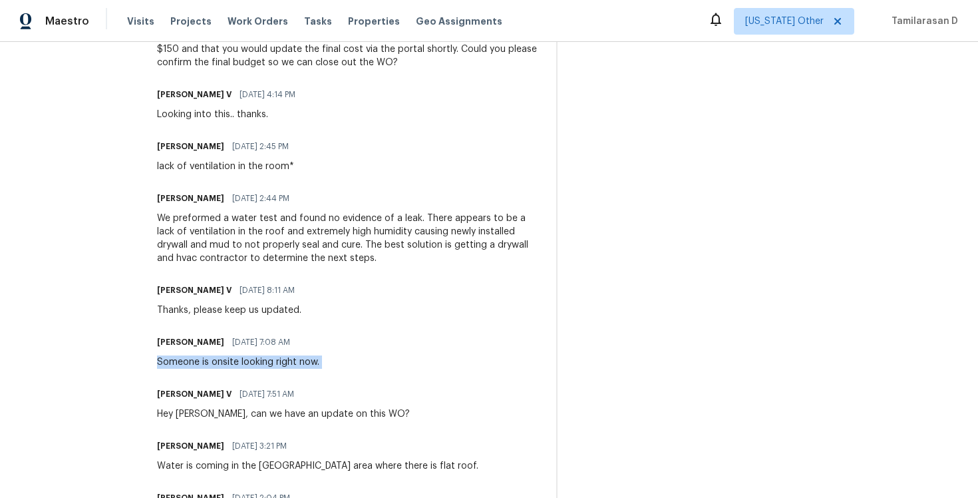
click at [220, 308] on div "Thanks, please keep us updated." at bounding box center [230, 309] width 146 height 13
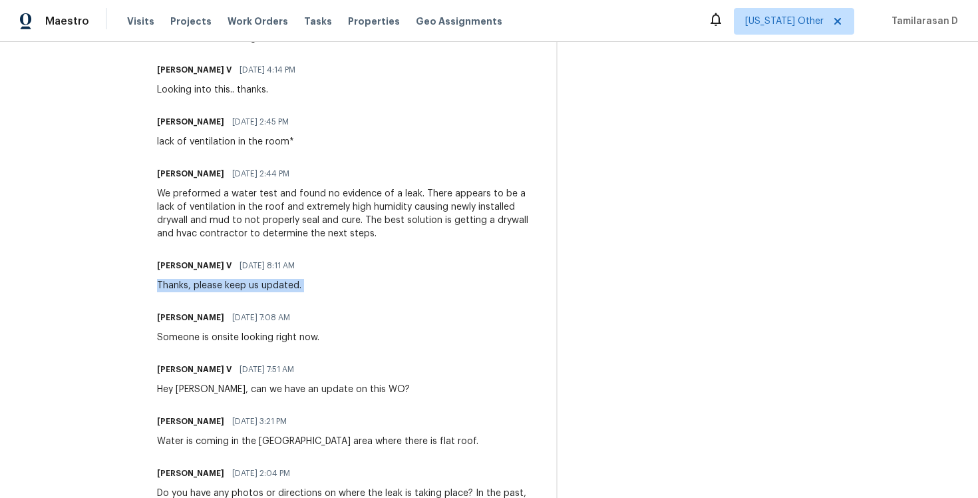
scroll to position [598, 0]
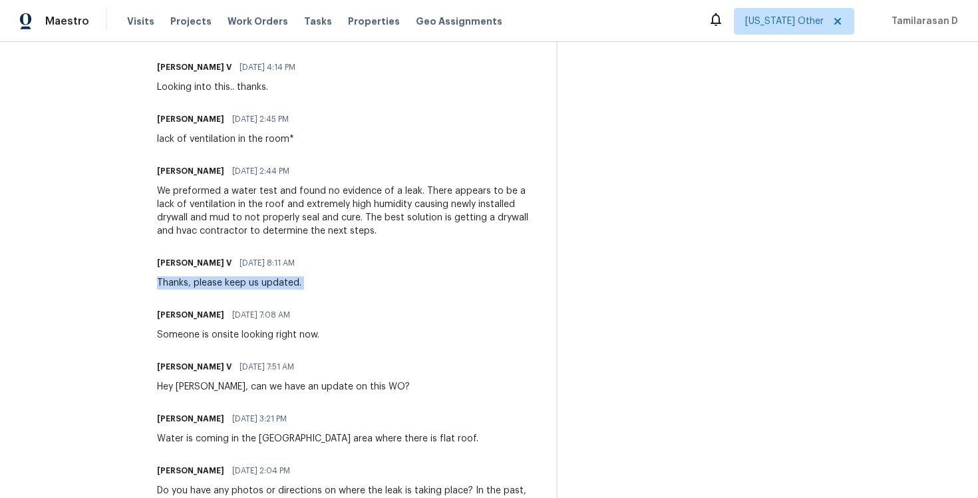
click at [234, 222] on div "We preformed a water test and found no evidence of a leak. There appears to be …" at bounding box center [348, 210] width 383 height 53
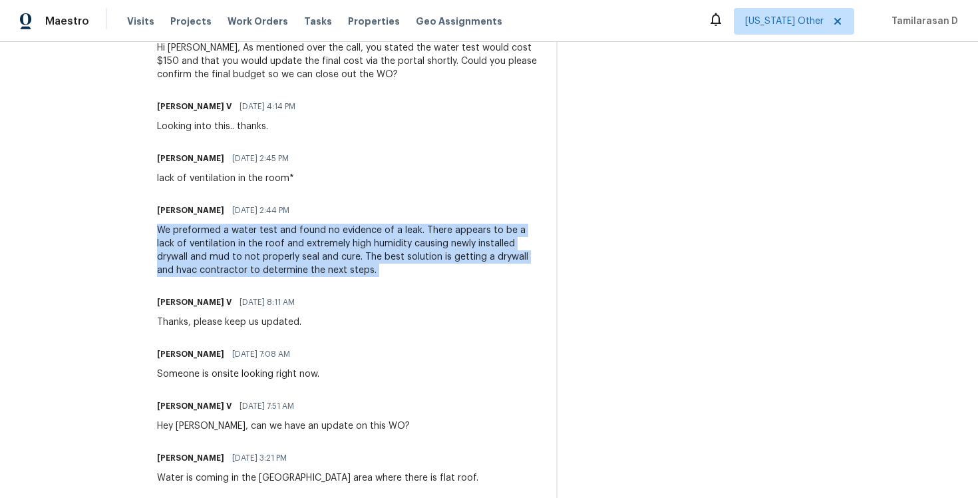
scroll to position [513, 0]
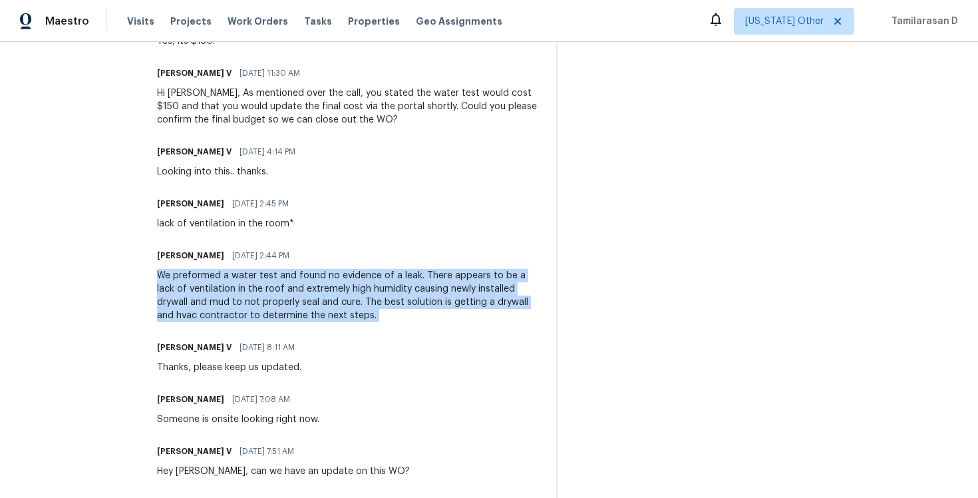
click at [217, 220] on div "lack of ventilation in the room*" at bounding box center [227, 223] width 140 height 13
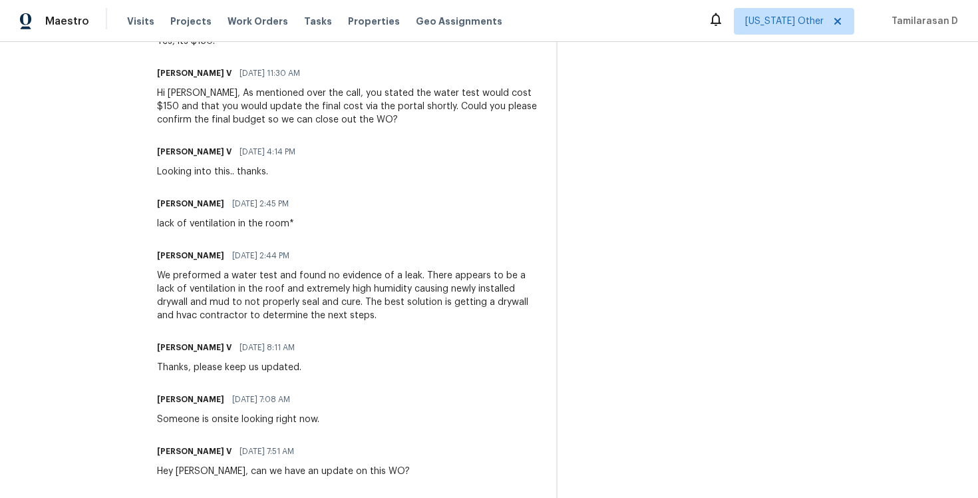
click at [217, 220] on div "lack of ventilation in the room*" at bounding box center [227, 223] width 140 height 13
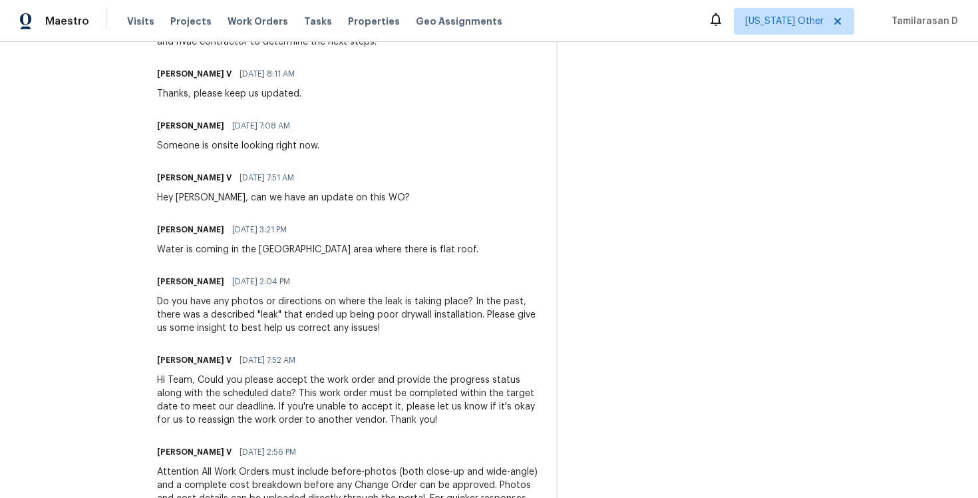
scroll to position [950, 0]
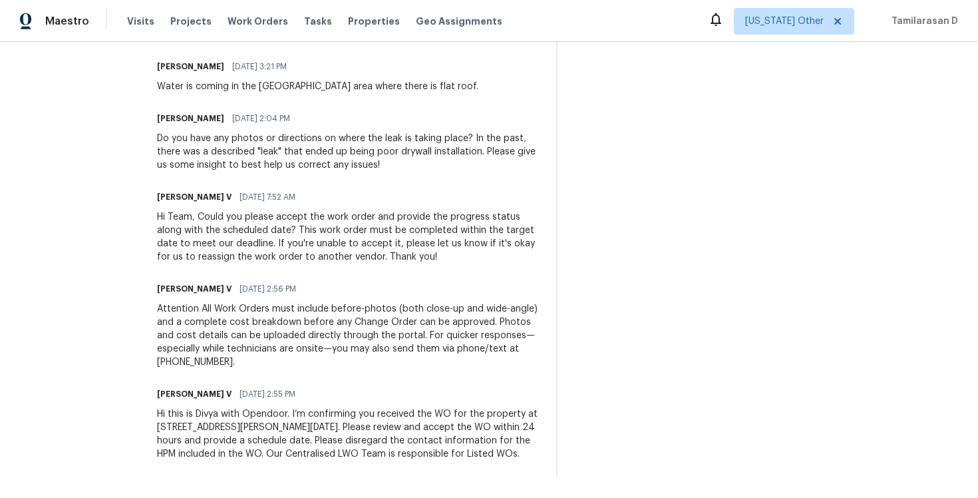
click at [213, 230] on div "Hi Team, Could you please accept the work order and provide the progress status…" at bounding box center [348, 236] width 383 height 53
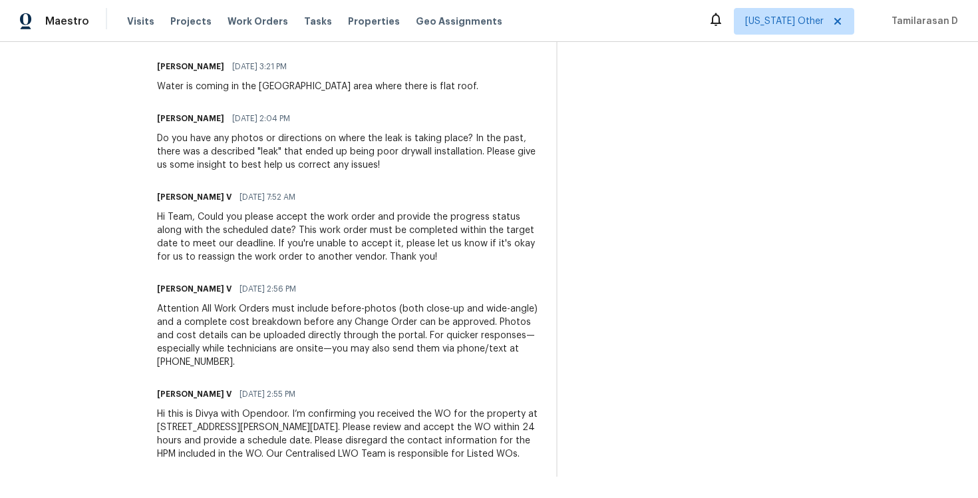
click at [240, 150] on div "Do you have any photos or directions on where the leak is taking place? In the …" at bounding box center [348, 152] width 383 height 40
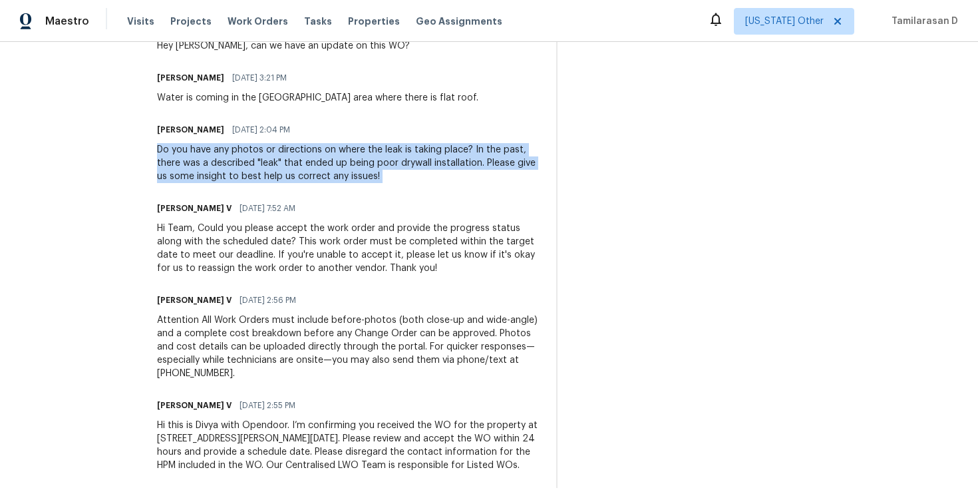
scroll to position [936, 0]
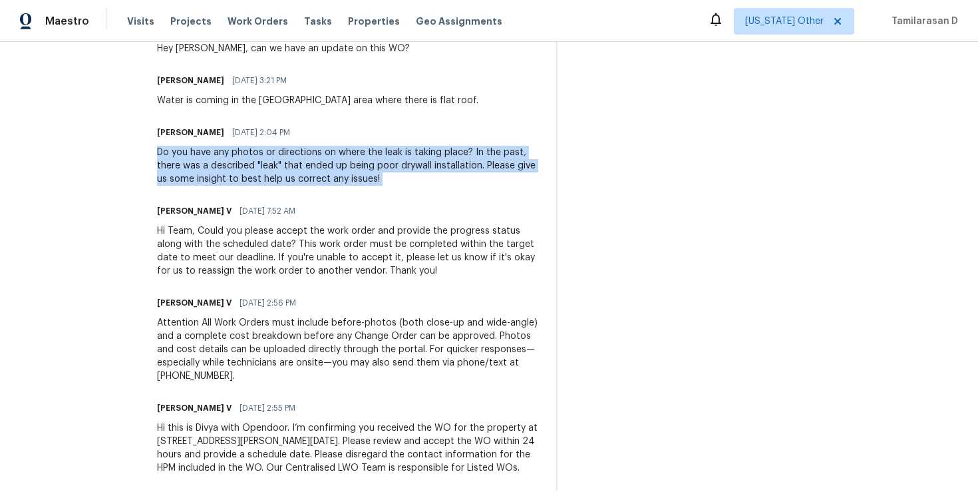
click at [216, 222] on div "[PERSON_NAME] V [DATE] 7:52 AM Hi Team, Could you please accept the work order …" at bounding box center [348, 240] width 383 height 76
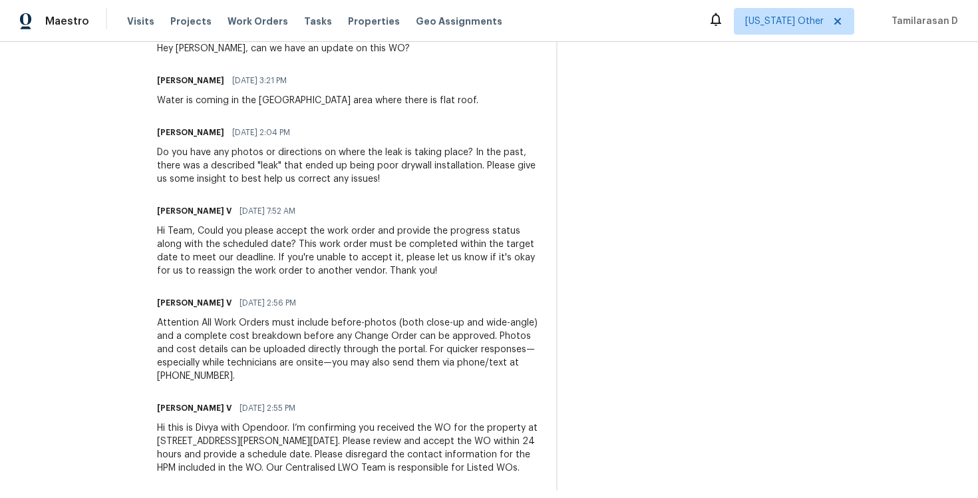
click at [216, 222] on div "[PERSON_NAME] V [DATE] 7:52 AM Hi Team, Could you please accept the work order …" at bounding box center [348, 240] width 383 height 76
click at [214, 246] on div "Hi Team, Could you please accept the work order and provide the progress status…" at bounding box center [348, 250] width 383 height 53
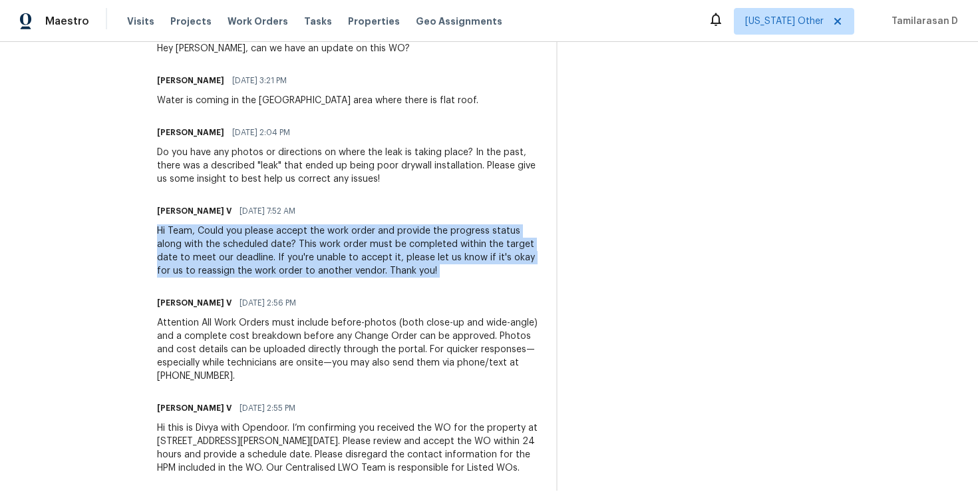
click at [238, 323] on div "Attention All Work Orders must include before-photos (both close-up and wide-an…" at bounding box center [348, 349] width 383 height 67
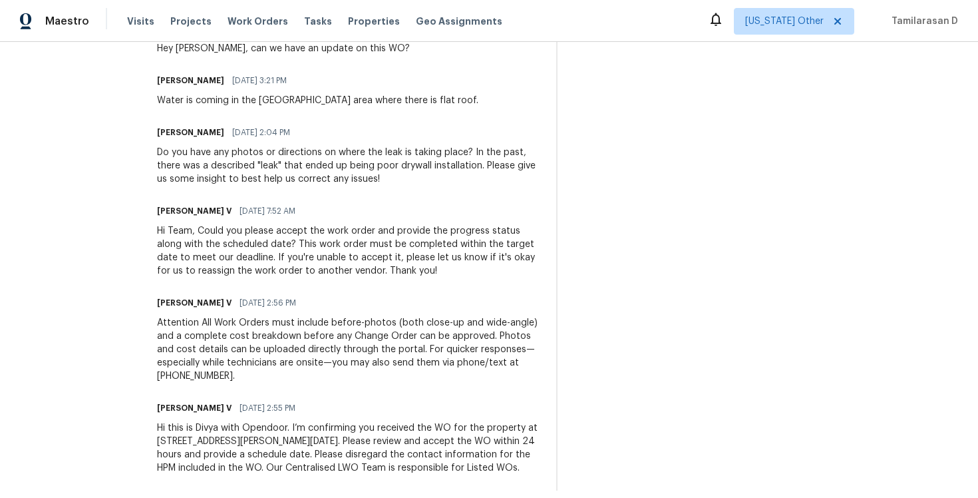
click at [238, 323] on div "Attention All Work Orders must include before-photos (both close-up and wide-an…" at bounding box center [348, 349] width 383 height 67
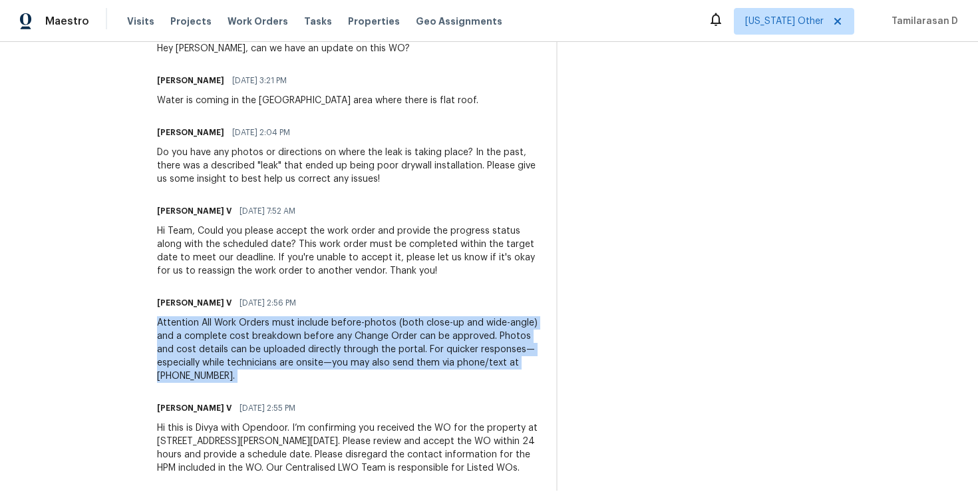
scroll to position [895, 0]
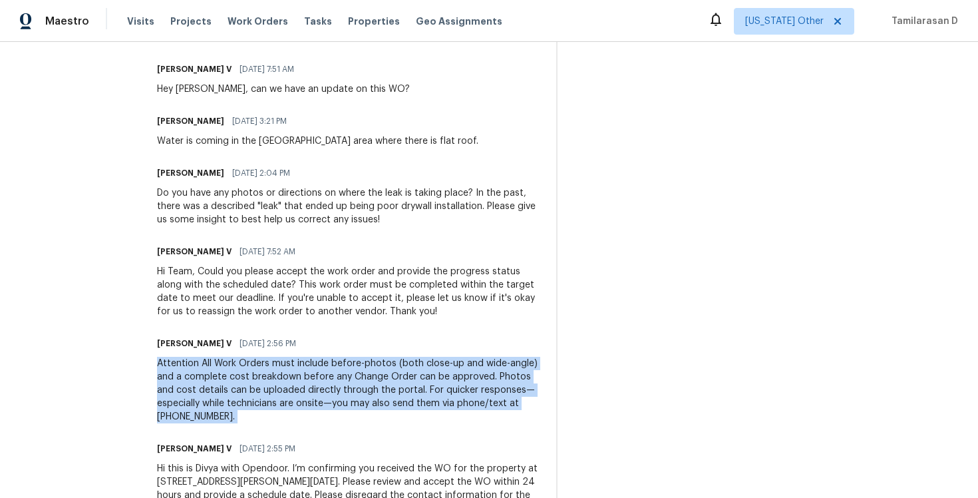
click at [216, 289] on div "Hi Team, Could you please accept the work order and provide the progress status…" at bounding box center [348, 291] width 383 height 53
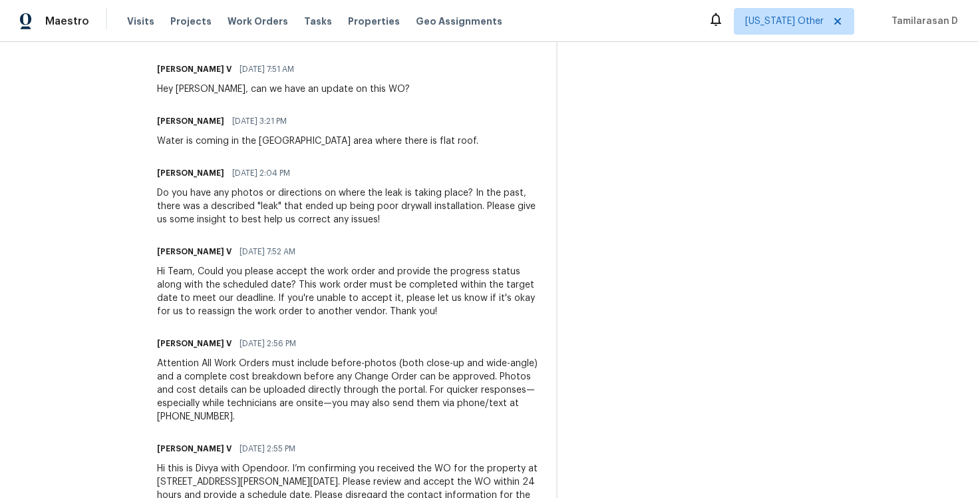
click at [216, 289] on div "Hi Team, Could you please accept the work order and provide the progress status…" at bounding box center [348, 291] width 383 height 53
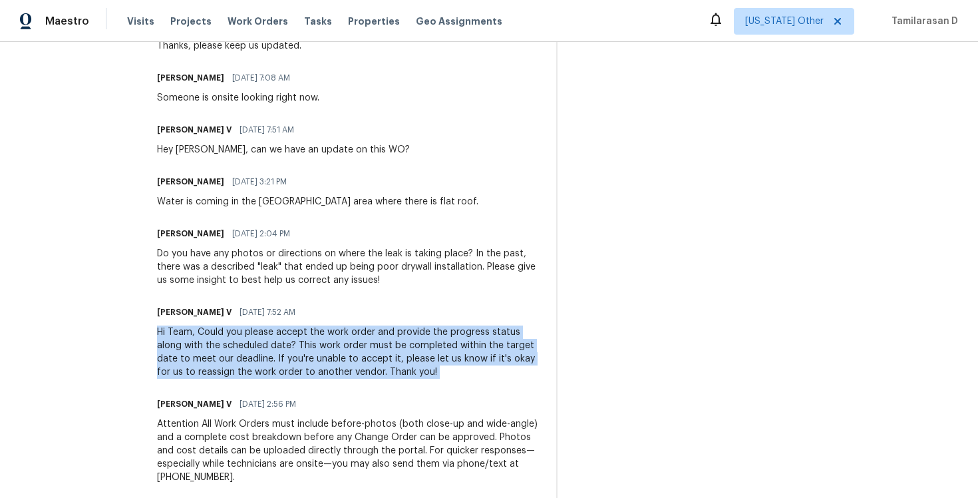
scroll to position [950, 0]
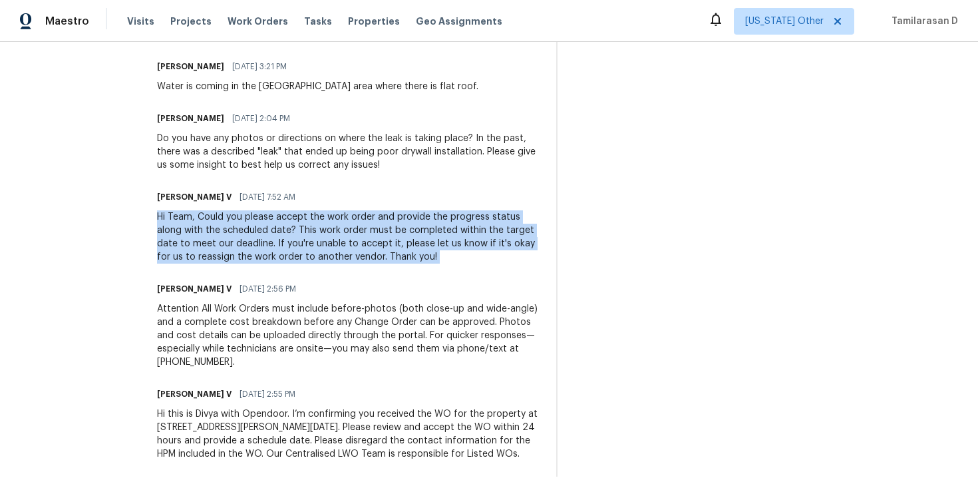
click at [239, 154] on div "Do you have any photos or directions on where the leak is taking place? In the …" at bounding box center [348, 152] width 383 height 40
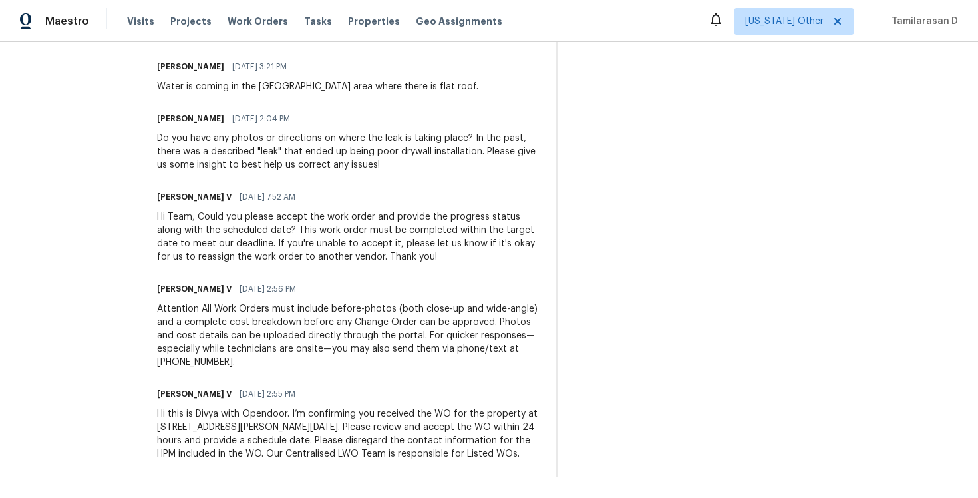
click at [239, 154] on div "Do you have any photos or directions on where the leak is taking place? In the …" at bounding box center [348, 152] width 383 height 40
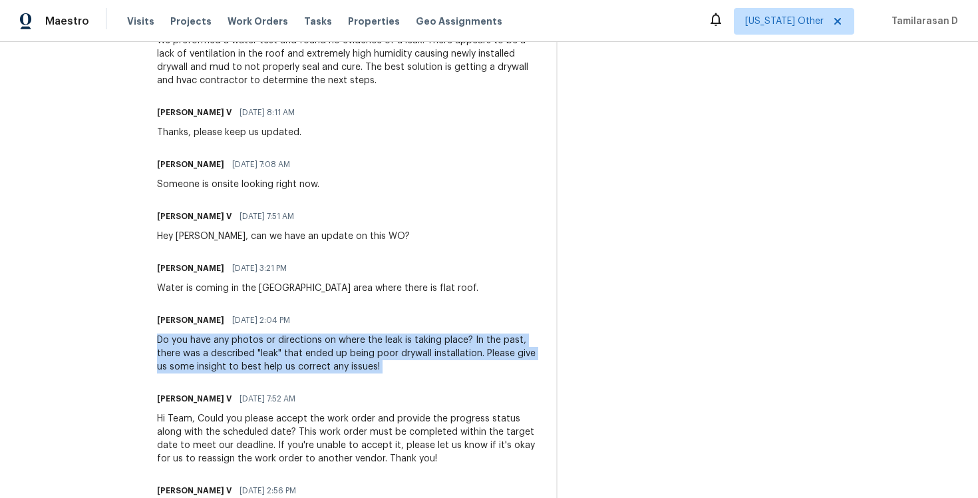
scroll to position [752, 0]
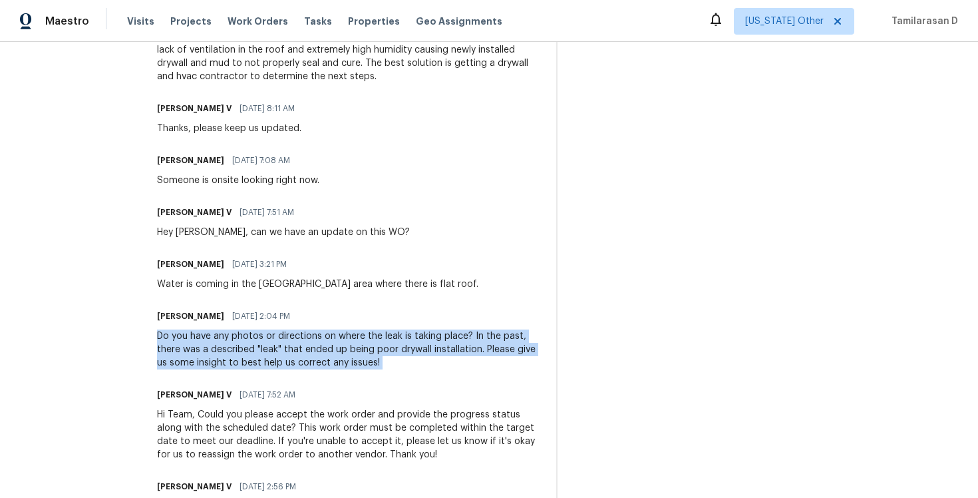
click at [243, 186] on div "Someone is onsite looking right now." at bounding box center [238, 180] width 162 height 13
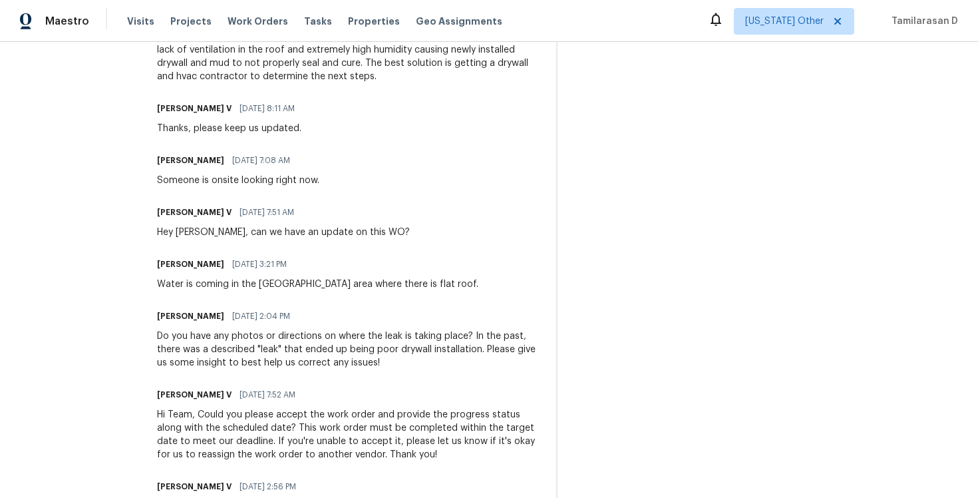
click at [243, 186] on div "Someone is onsite looking right now." at bounding box center [238, 180] width 162 height 13
click at [250, 289] on div "Water is coming in the [GEOGRAPHIC_DATA] area where there is flat roof." at bounding box center [317, 283] width 321 height 13
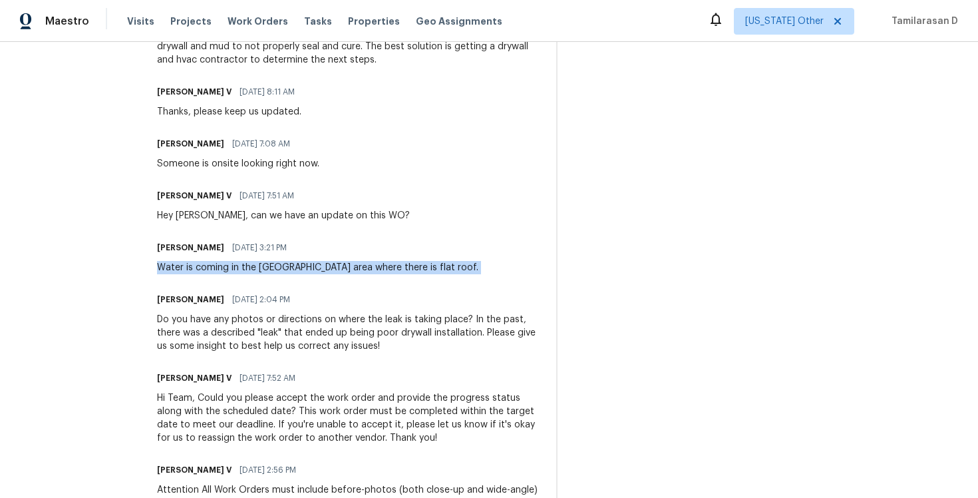
scroll to position [767, 0]
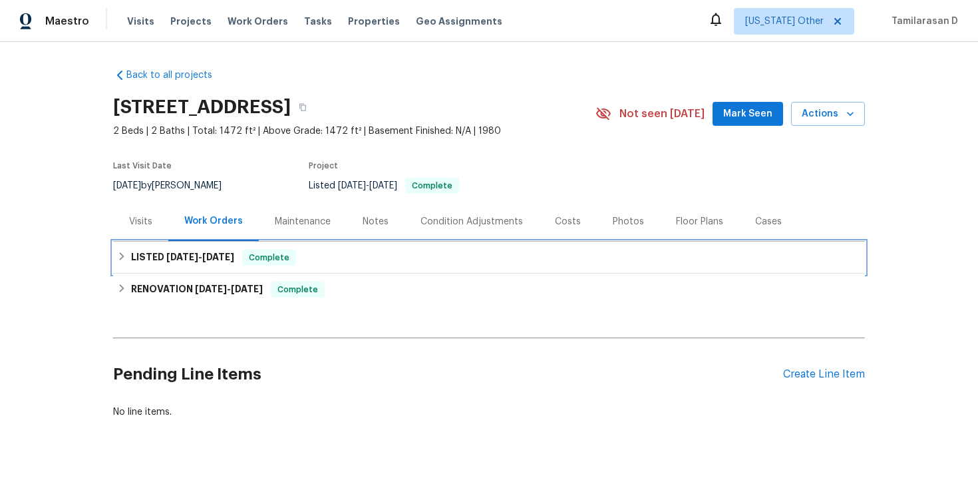
click at [137, 260] on h6 "LISTED [DATE] - [DATE]" at bounding box center [182, 258] width 103 height 16
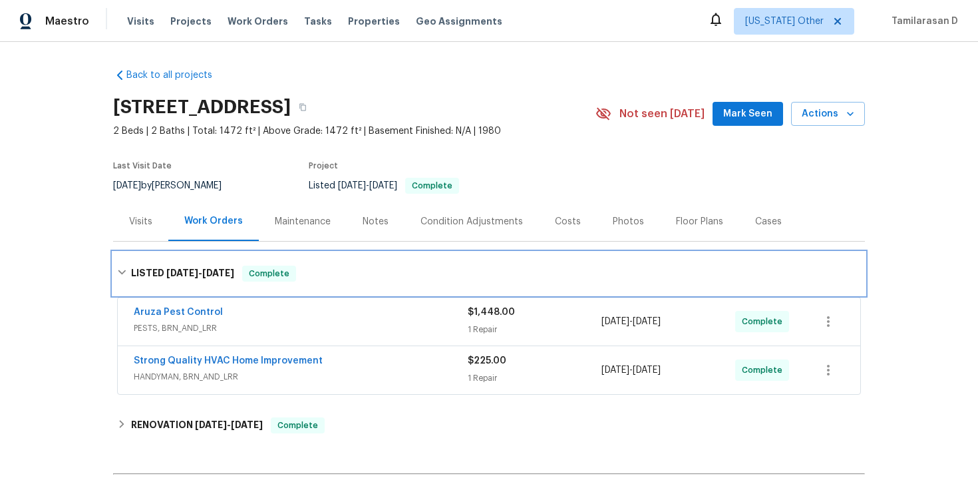
scroll to position [147, 0]
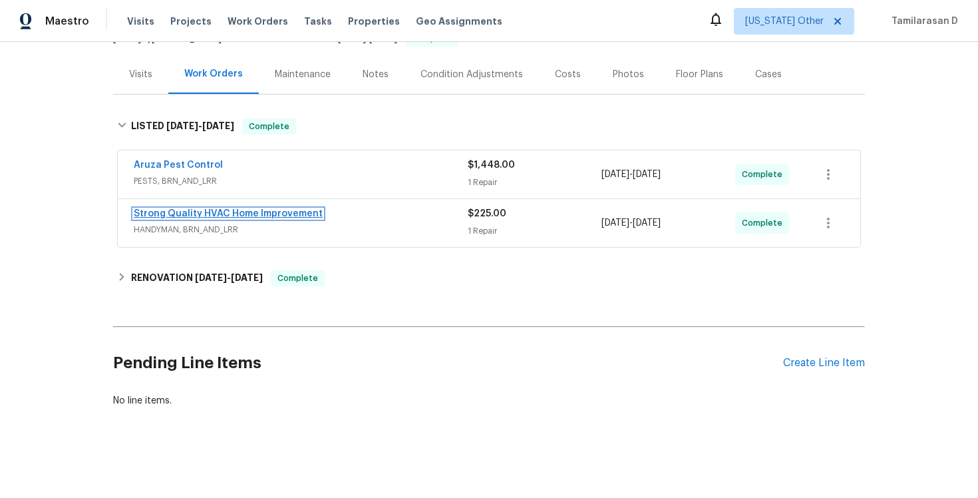
click at [180, 212] on link "Strong Quality HVAC Home Improvement" at bounding box center [228, 213] width 189 height 9
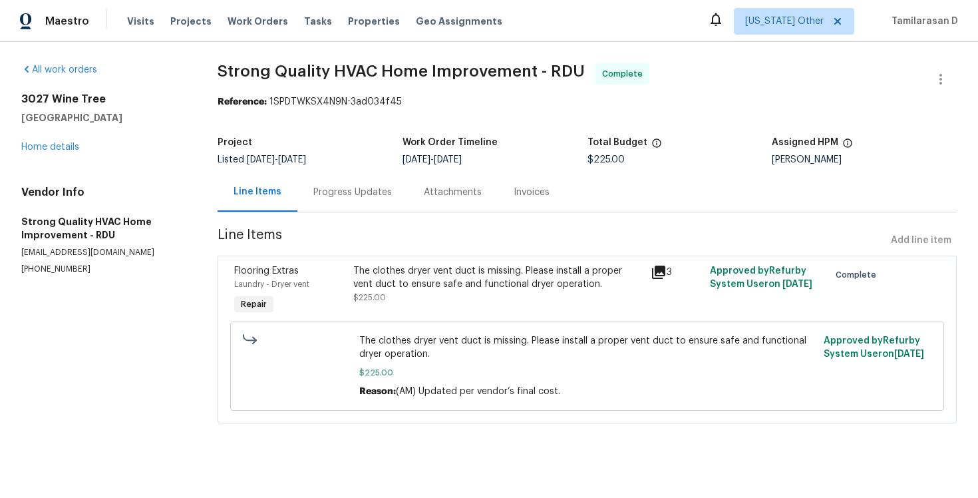
click at [341, 211] on div "Progress Updates" at bounding box center [352, 191] width 110 height 39
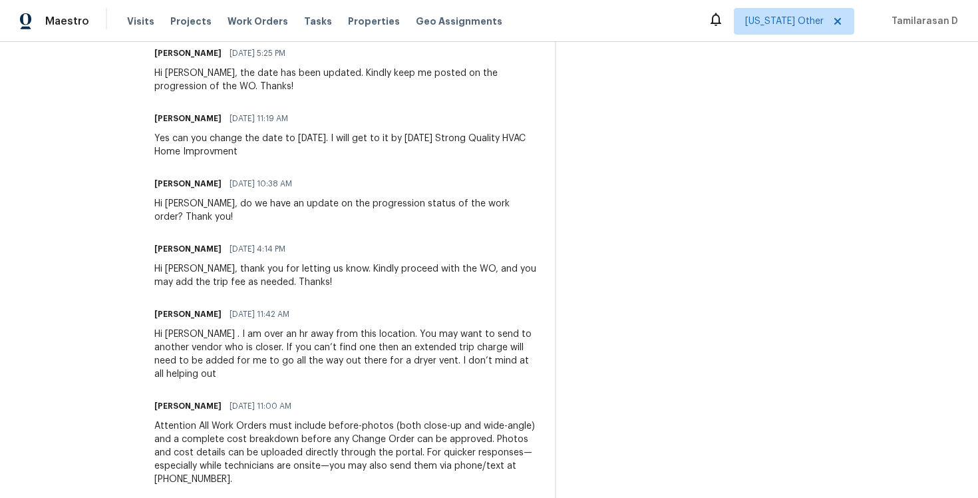
scroll to position [804, 0]
